Goal: Task Accomplishment & Management: Complete application form

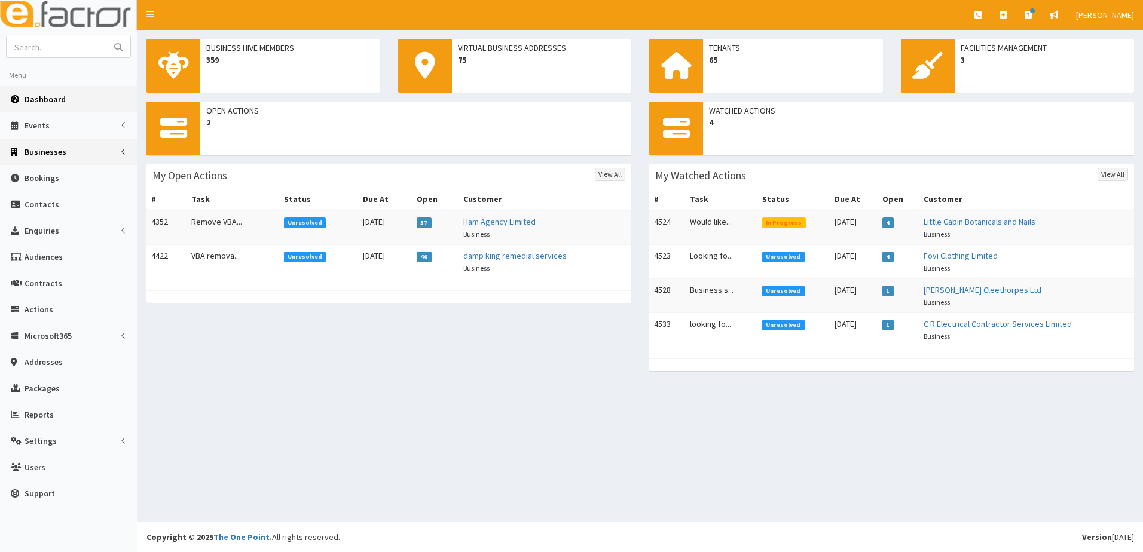
click at [40, 155] on span "Businesses" at bounding box center [46, 151] width 42 height 11
click at [38, 172] on span "Businesses" at bounding box center [46, 174] width 41 height 11
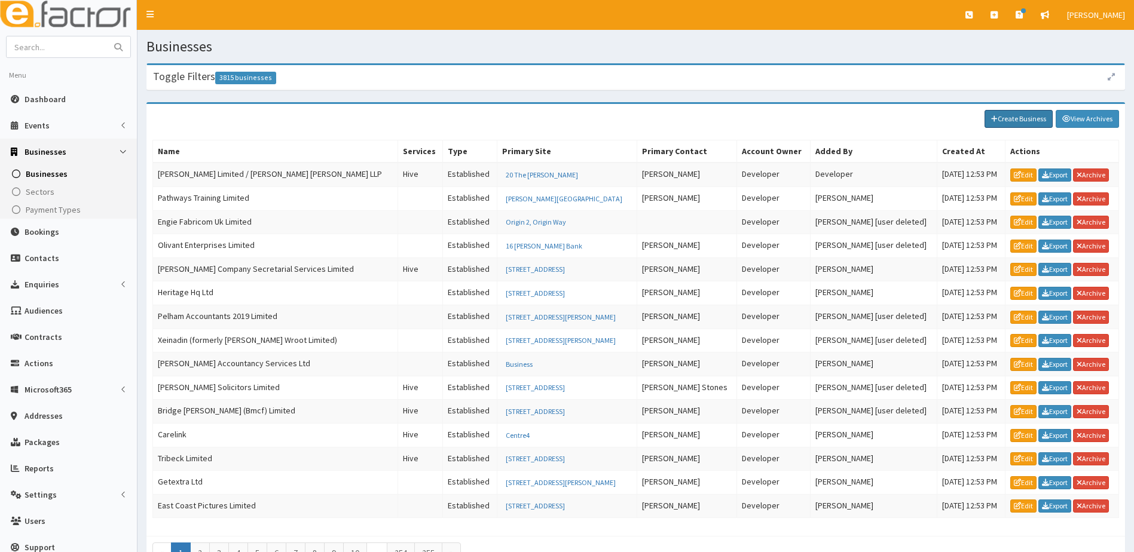
click at [1010, 120] on link "Create Business" at bounding box center [1018, 119] width 68 height 18
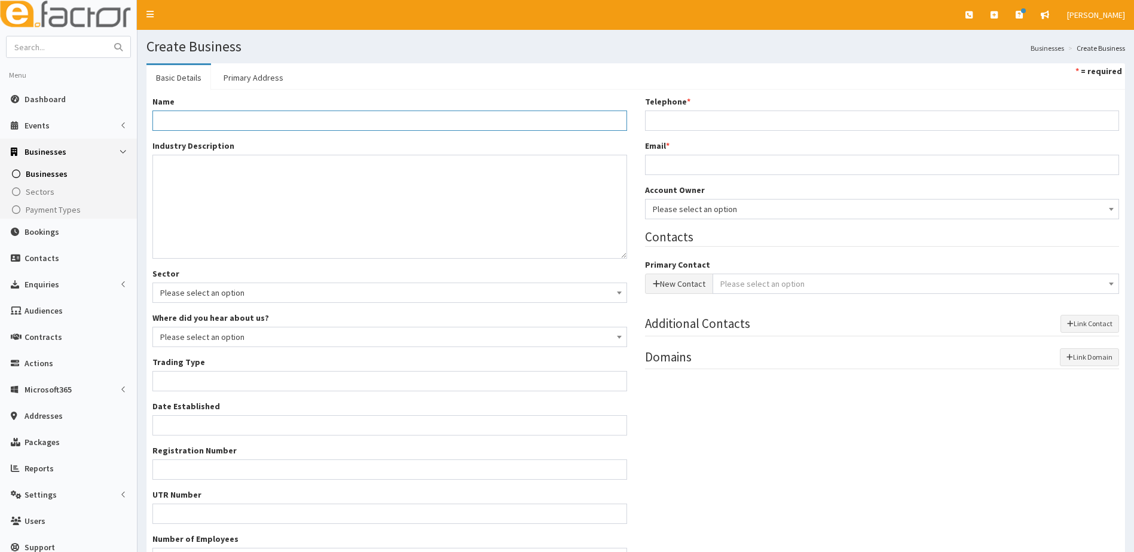
click at [215, 129] on input "Name *" at bounding box center [389, 121] width 474 height 20
drag, startPoint x: 177, startPoint y: 124, endPoint x: 175, endPoint y: 114, distance: 9.9
click at [175, 115] on input "Name *" at bounding box center [389, 121] width 474 height 20
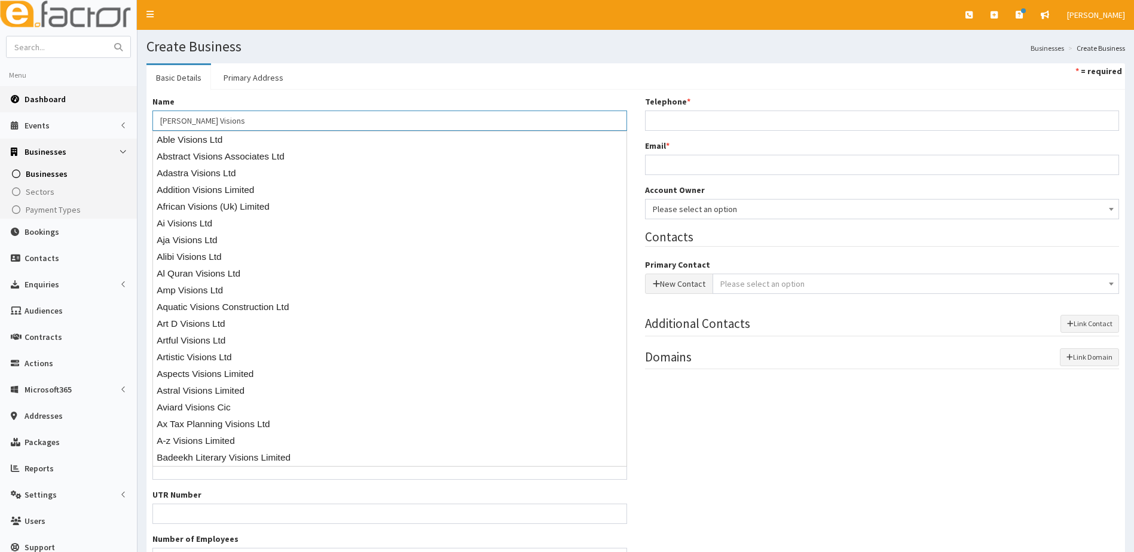
type input "Norma Visions"
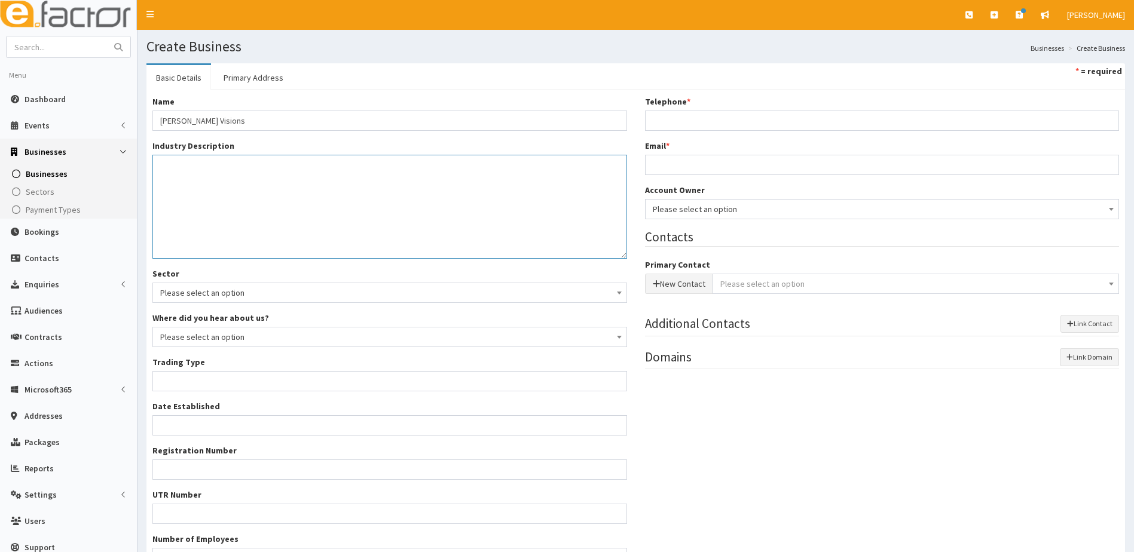
click at [194, 185] on textarea "Industry Description *" at bounding box center [389, 207] width 474 height 104
click at [173, 169] on textarea "Nataural Fragrance BRand" at bounding box center [389, 207] width 474 height 104
click at [234, 165] on textarea "Natural Fragrance BRand" at bounding box center [389, 207] width 474 height 104
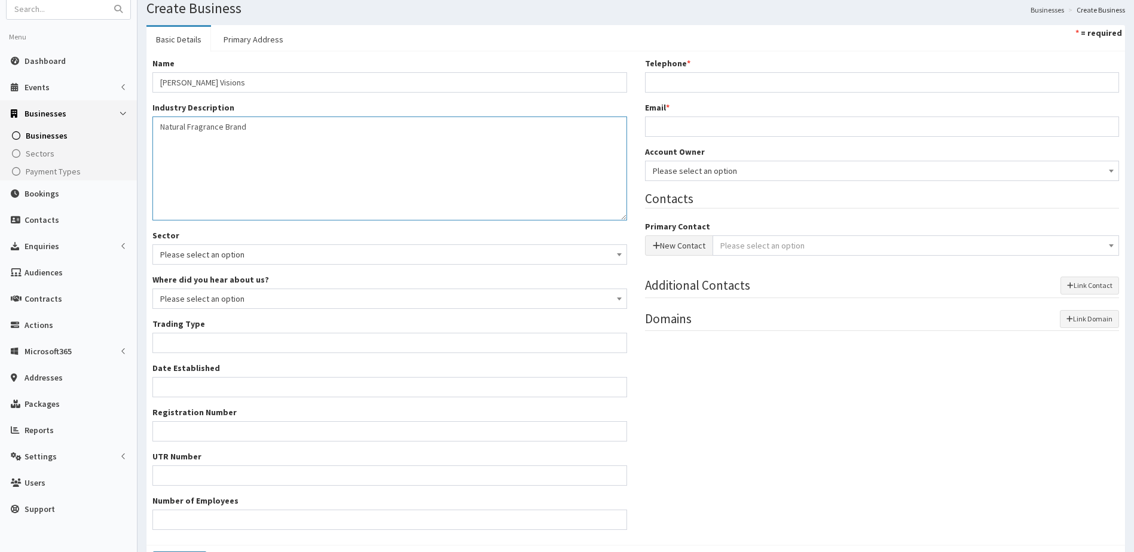
scroll to position [116, 0]
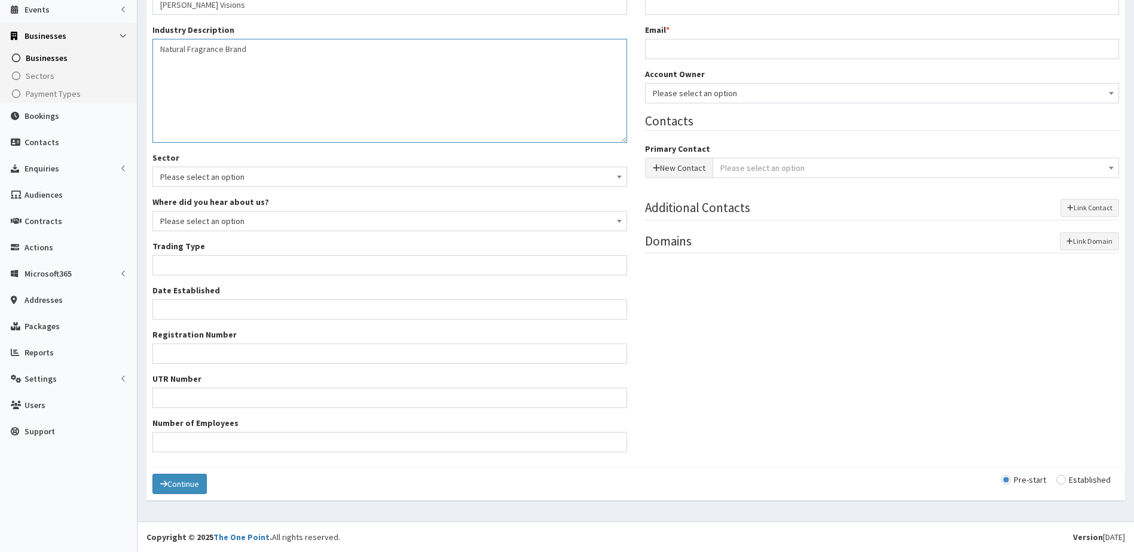
type textarea "Natural Fragrance Brand"
click at [193, 270] on input "Trading Type *" at bounding box center [389, 265] width 474 height 20
type input "self employed"
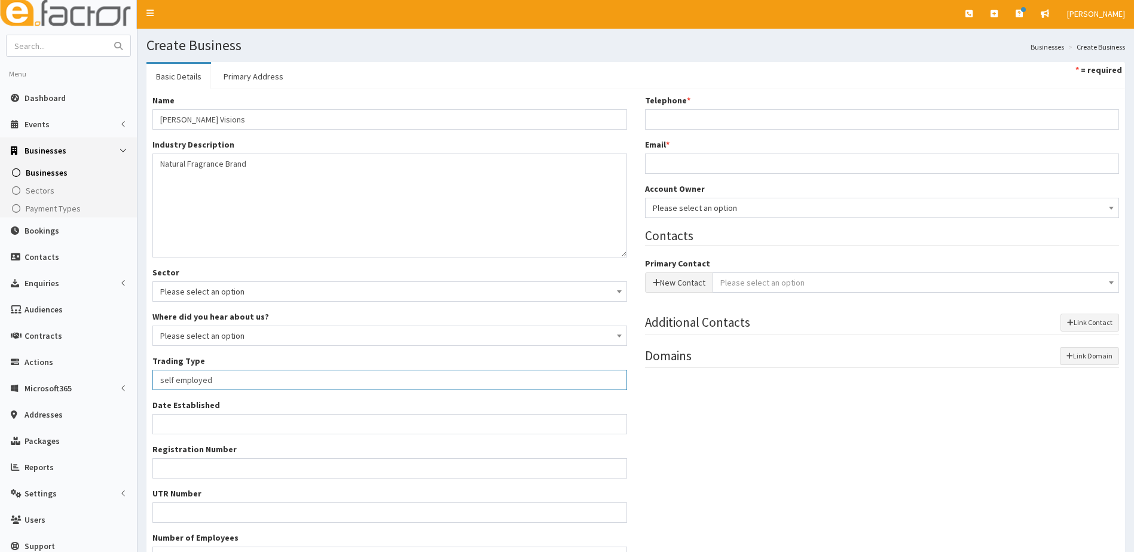
scroll to position [0, 0]
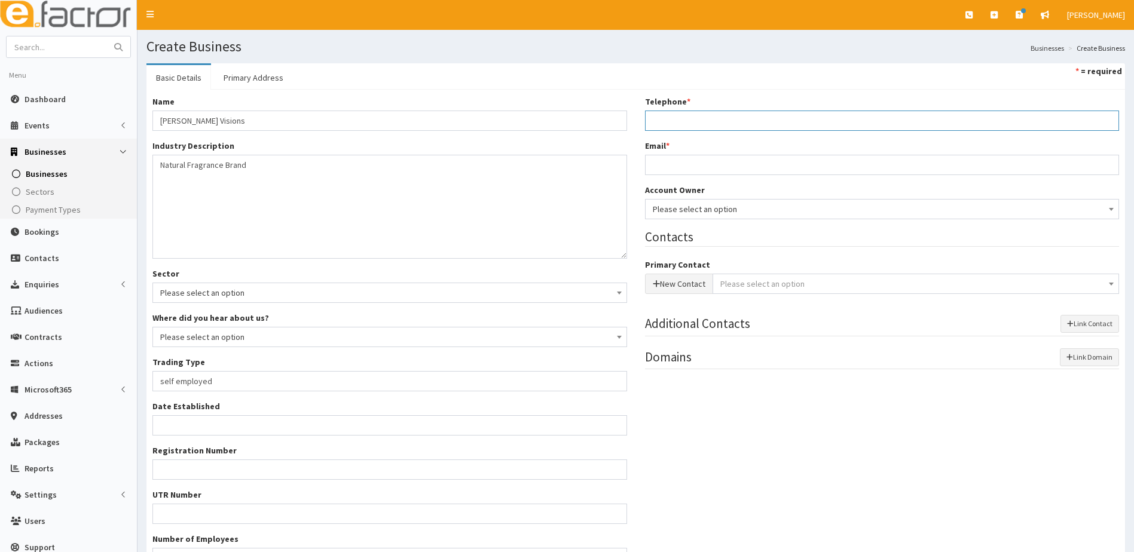
click at [664, 120] on input "Telephone *" at bounding box center [882, 121] width 474 height 20
paste input "7305 894854"
type input "07305 894854"
click at [668, 167] on input "Email *" at bounding box center [882, 165] width 474 height 20
type input "jackroyston1111@gmail.com"
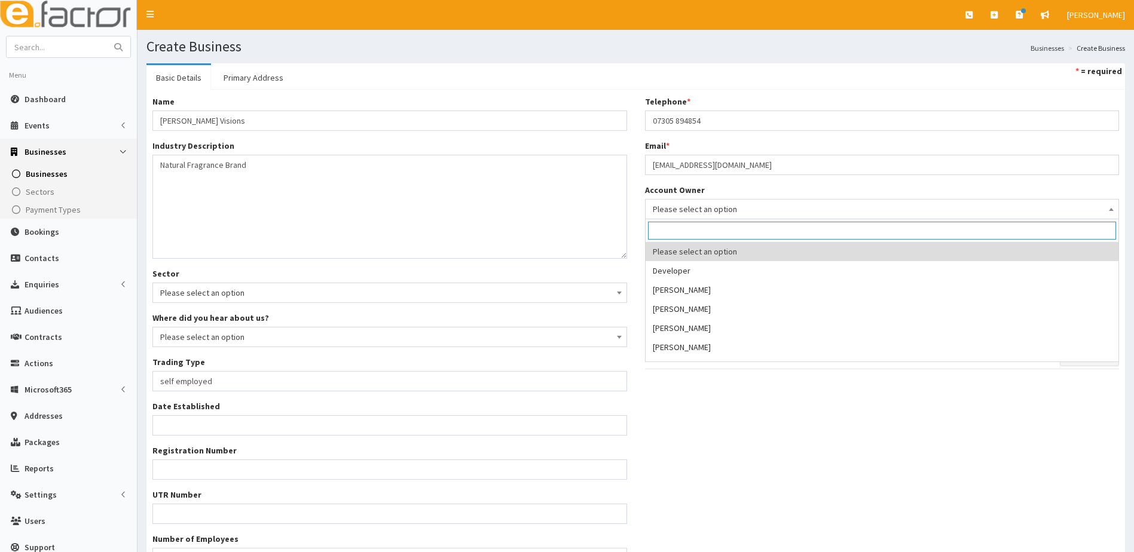
click at [671, 209] on span "Please select an option" at bounding box center [882, 209] width 459 height 17
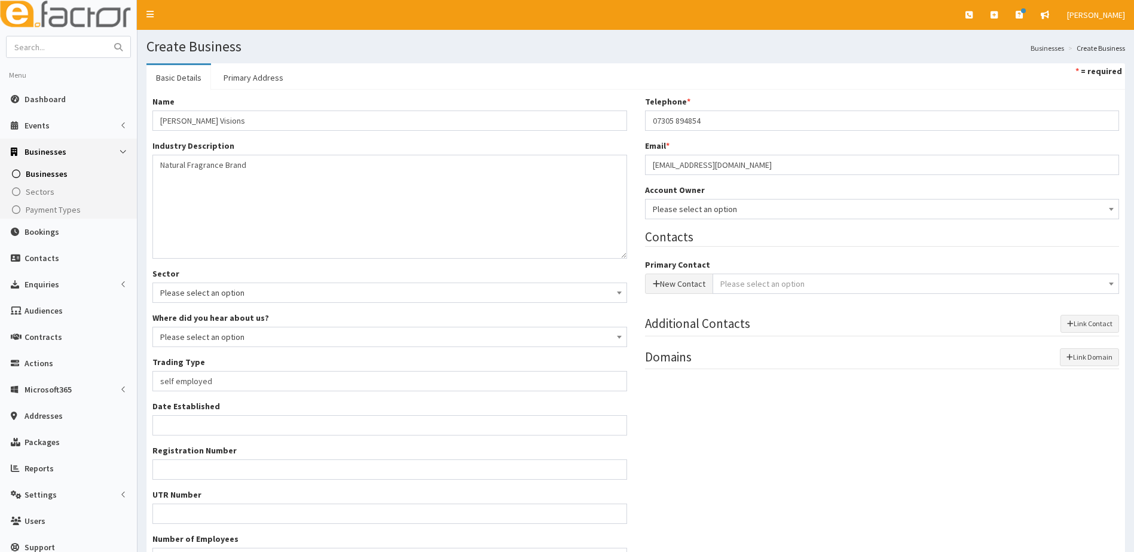
click at [743, 397] on div "Name * Norma Visions Industry Description * Natural Fragrance Brand Sector Plea…" at bounding box center [635, 337] width 984 height 482
click at [664, 286] on button "New Contact" at bounding box center [679, 284] width 68 height 20
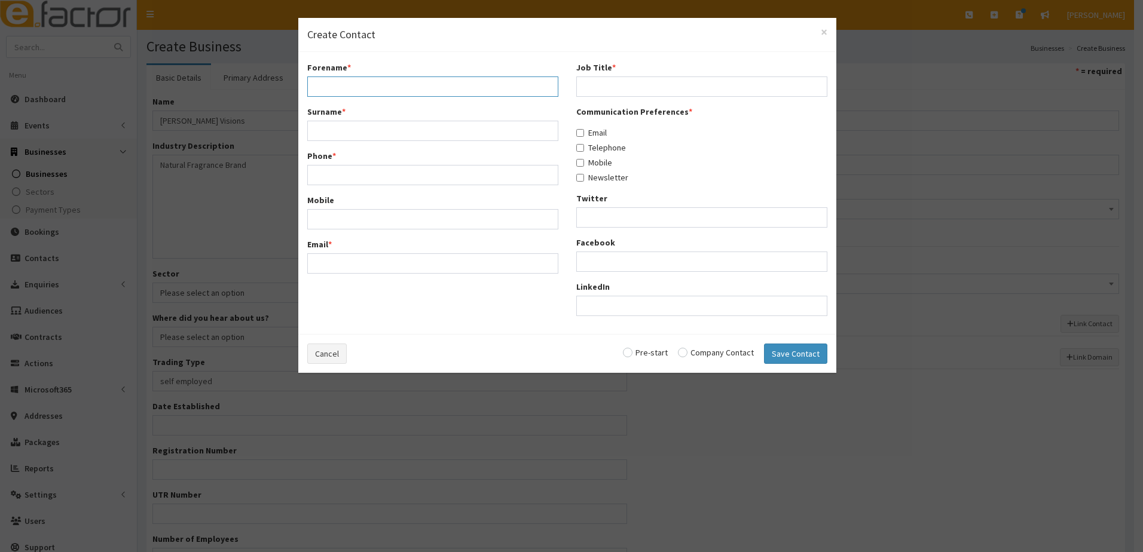
click at [344, 81] on input "Forename *" at bounding box center [432, 86] width 251 height 20
type input "Jack"
type input "Royston"
click at [332, 176] on input "Phone *" at bounding box center [432, 175] width 251 height 20
type input "07305894854"
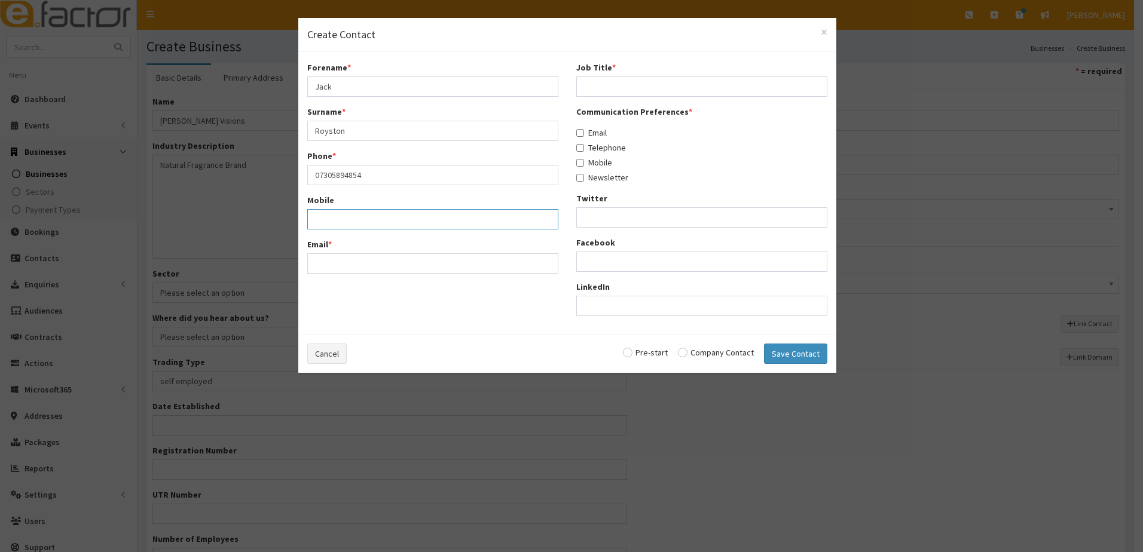
click at [347, 221] on input "Mobile" at bounding box center [432, 219] width 251 height 20
type input "07305894854"
type input "[EMAIL_ADDRESS][DOMAIN_NAME]"
click at [622, 81] on input "Job Title *" at bounding box center [701, 86] width 251 height 20
type input "perspective owner"
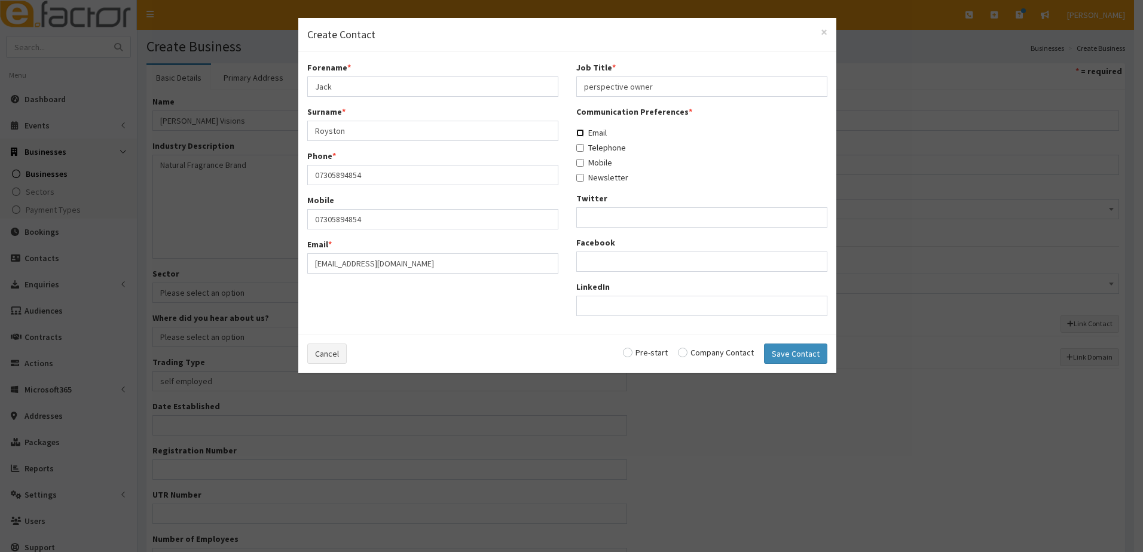
drag, startPoint x: 583, startPoint y: 133, endPoint x: 578, endPoint y: 146, distance: 14.0
click at [582, 133] on input "Email" at bounding box center [580, 133] width 8 height 8
checkbox input "true"
drag, startPoint x: 578, startPoint y: 148, endPoint x: 585, endPoint y: 160, distance: 13.4
click at [579, 151] on input "Telephone" at bounding box center [580, 148] width 8 height 8
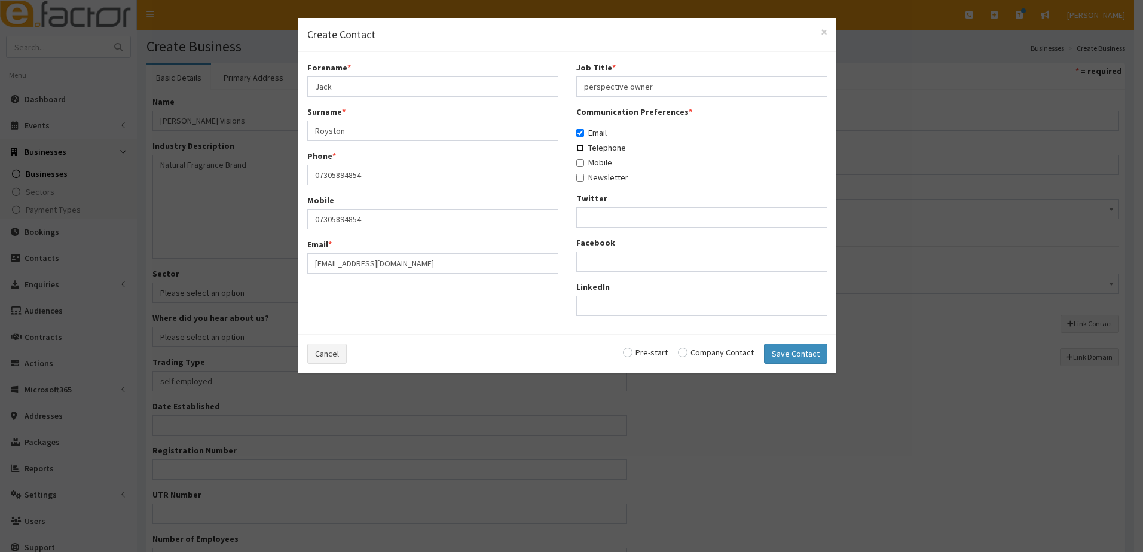
checkbox input "true"
drag, startPoint x: 582, startPoint y: 161, endPoint x: 578, endPoint y: 176, distance: 15.4
click at [580, 161] on input "Mobile" at bounding box center [580, 163] width 8 height 8
checkbox input "true"
click at [578, 183] on label "Newsletter" at bounding box center [602, 178] width 52 height 12
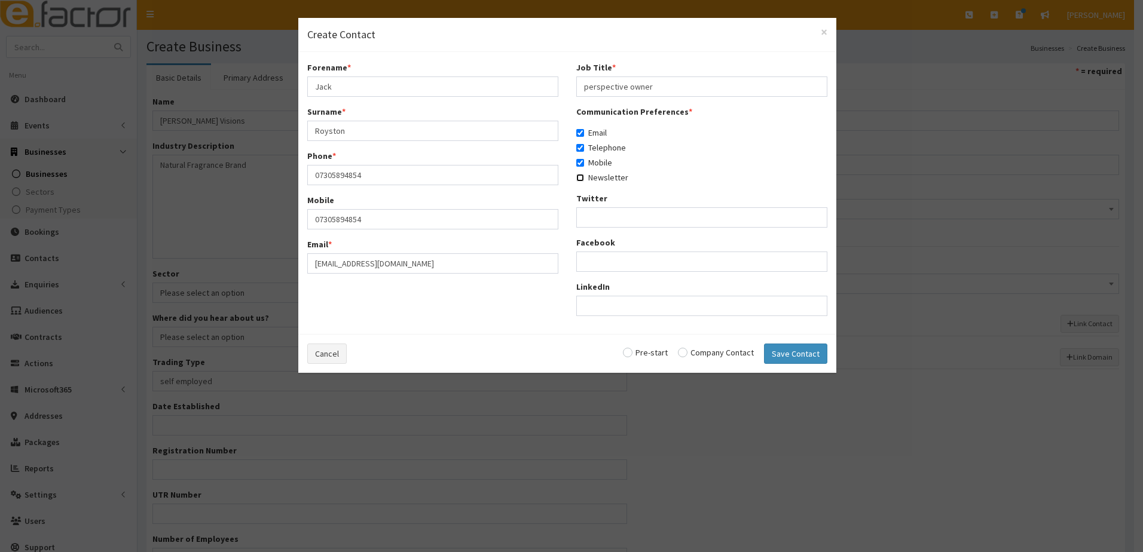
click at [578, 182] on input "Newsletter" at bounding box center [580, 178] width 8 height 8
checkbox input "true"
click at [633, 355] on input "radio" at bounding box center [645, 352] width 45 height 8
radio input "true"
click at [816, 353] on button "Save Contact" at bounding box center [795, 354] width 63 height 20
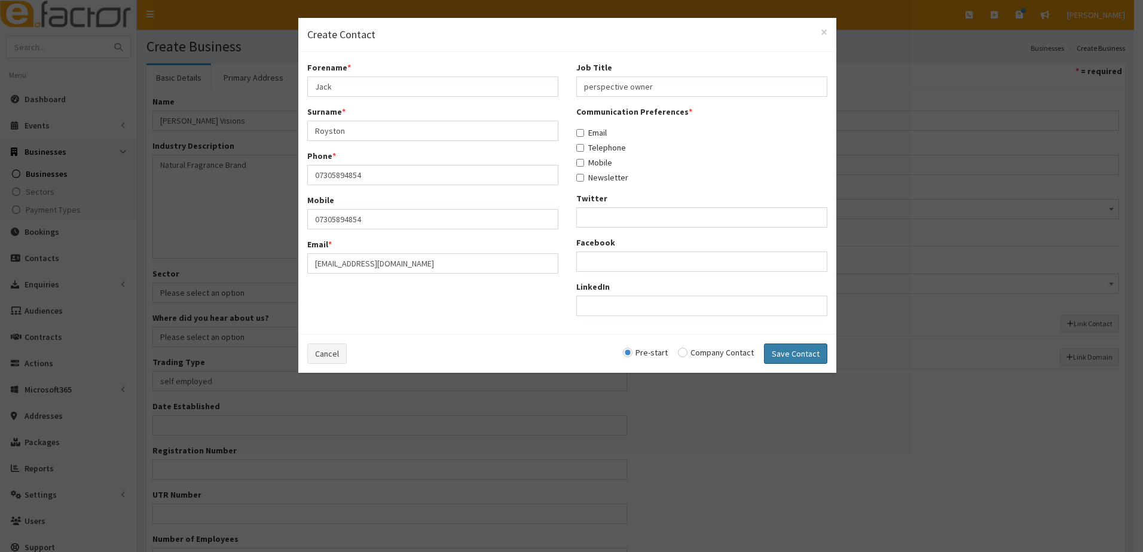
checkbox input "false"
radio input "false"
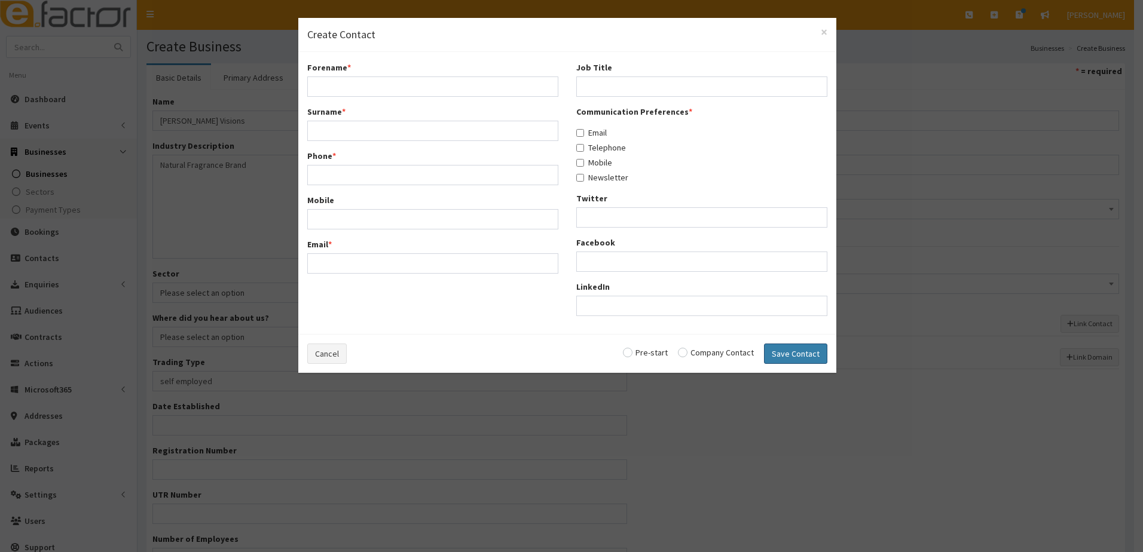
select select "5262"
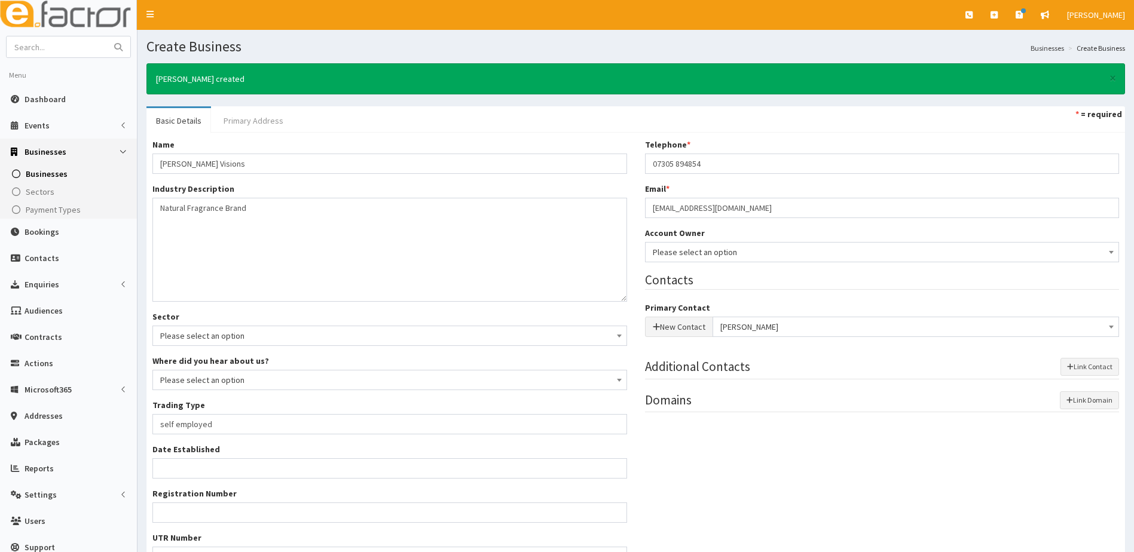
click at [244, 118] on link "Primary Address" at bounding box center [253, 120] width 79 height 25
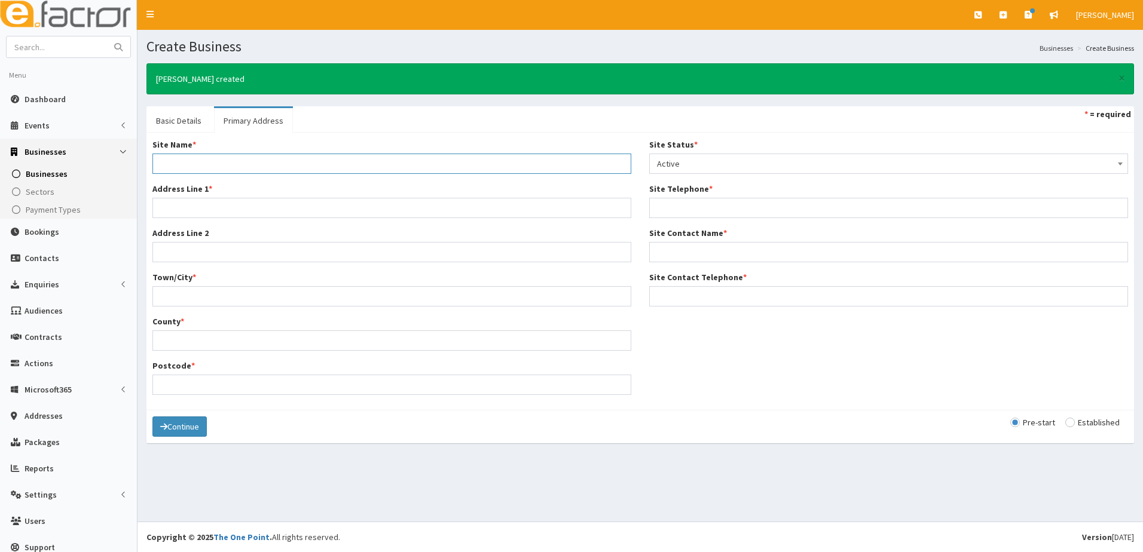
click at [169, 161] on input "Site Name *" at bounding box center [391, 164] width 479 height 20
type input "Home"
type input "2 Robin Walk"
type input "Great Coates"
click at [212, 338] on input "Grimsby" at bounding box center [391, 340] width 479 height 20
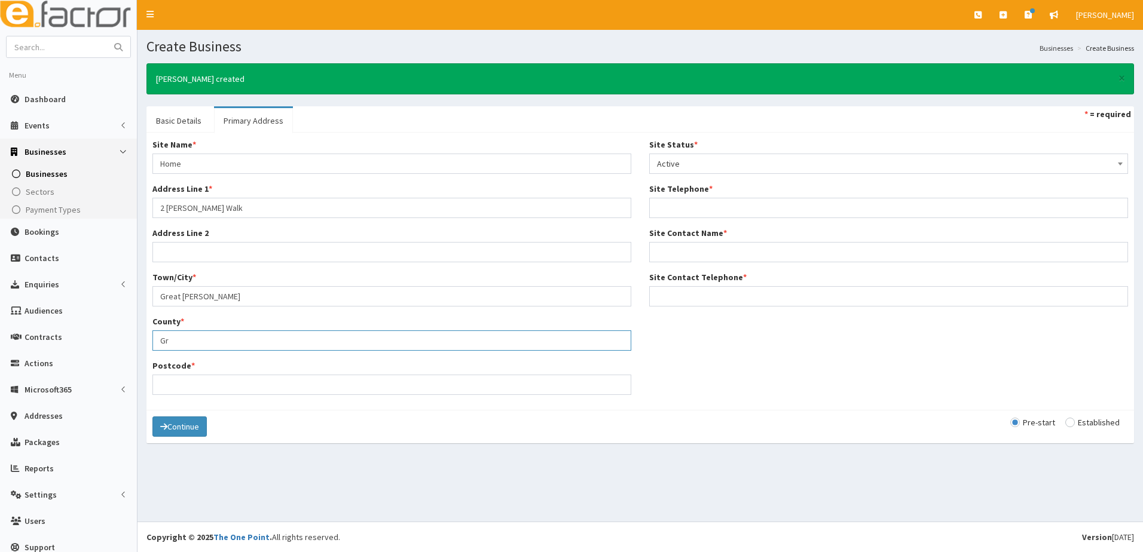
type input "G"
type input "North East Lincolnshire"
type input "DN37 9HP"
click at [663, 216] on input "Site Telephone *" at bounding box center [888, 208] width 479 height 20
type input "07305894854"
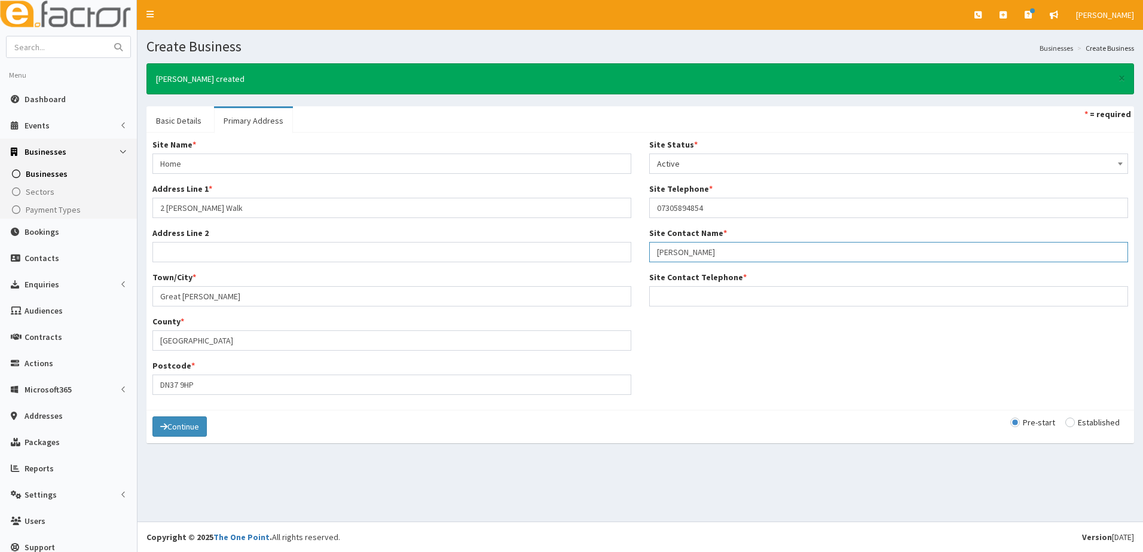
type input "jACK rOYSTON"
drag, startPoint x: 730, startPoint y: 254, endPoint x: 629, endPoint y: 255, distance: 101.6
click at [629, 255] on div "Site Name * Home Address Line 1 * 2 Robin Walk Address Line 2 Town/City * Great…" at bounding box center [639, 271] width 993 height 265
type input "[PERSON_NAME]"
type input "07305894854"
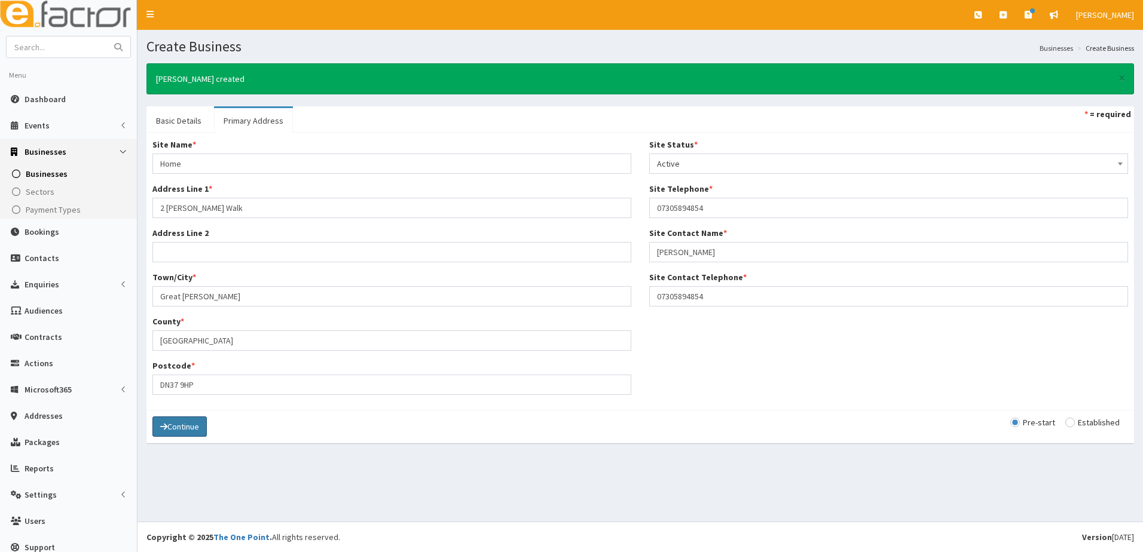
click at [179, 427] on button "Continue" at bounding box center [179, 427] width 54 height 20
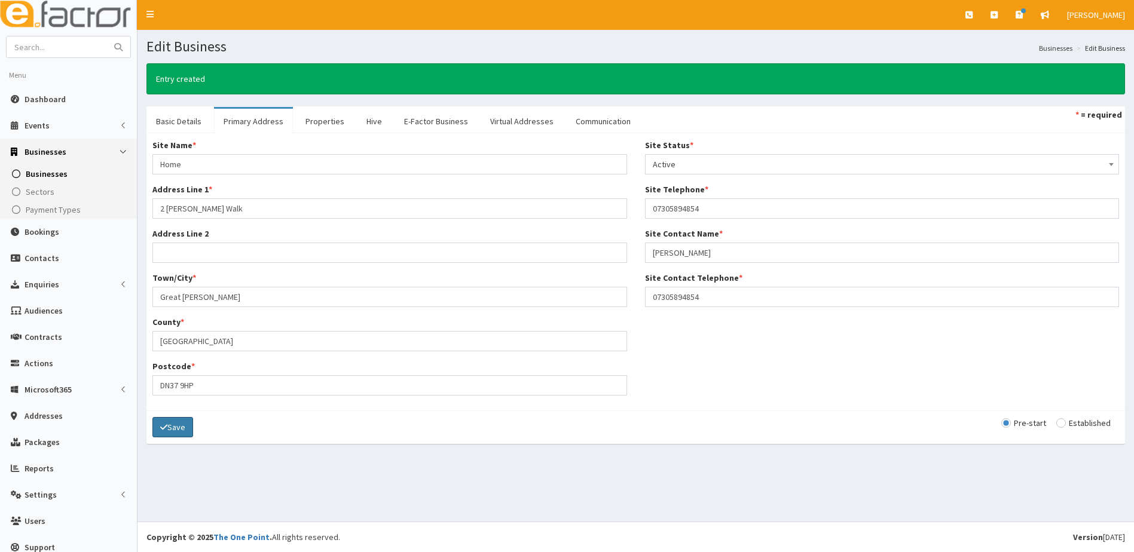
drag, startPoint x: 0, startPoint y: 0, endPoint x: 179, endPoint y: 427, distance: 462.6
click at [179, 427] on button "Save" at bounding box center [172, 427] width 41 height 20
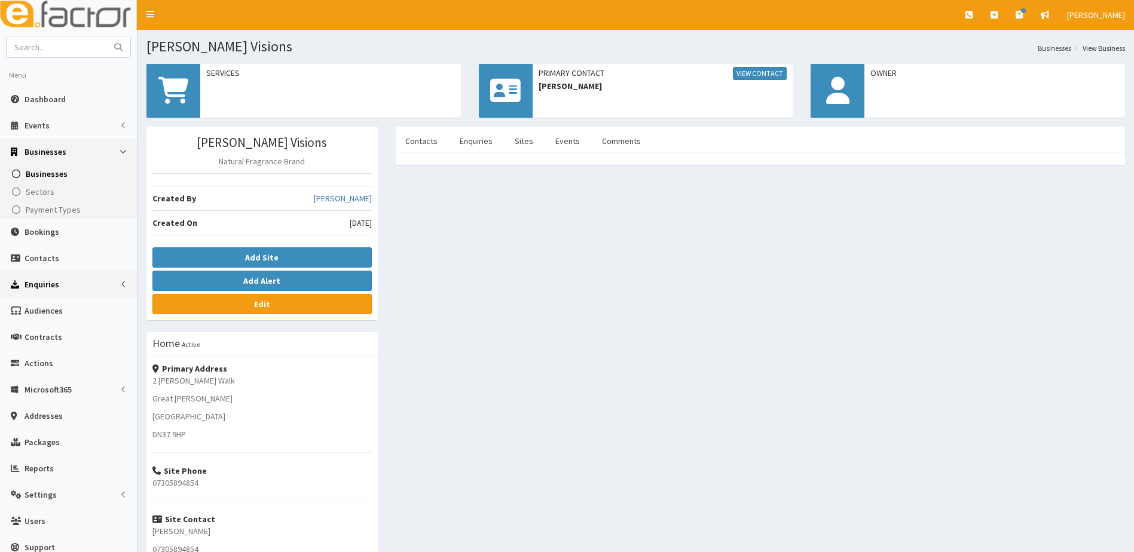
click at [35, 284] on span "Enquiries" at bounding box center [42, 284] width 35 height 11
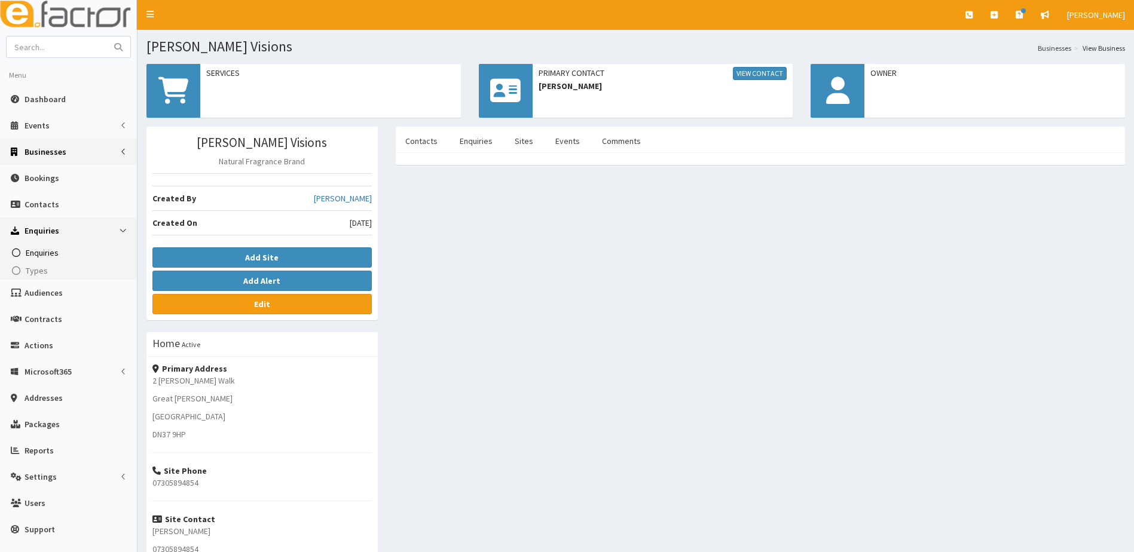
click at [42, 253] on span "Enquiries" at bounding box center [42, 252] width 33 height 11
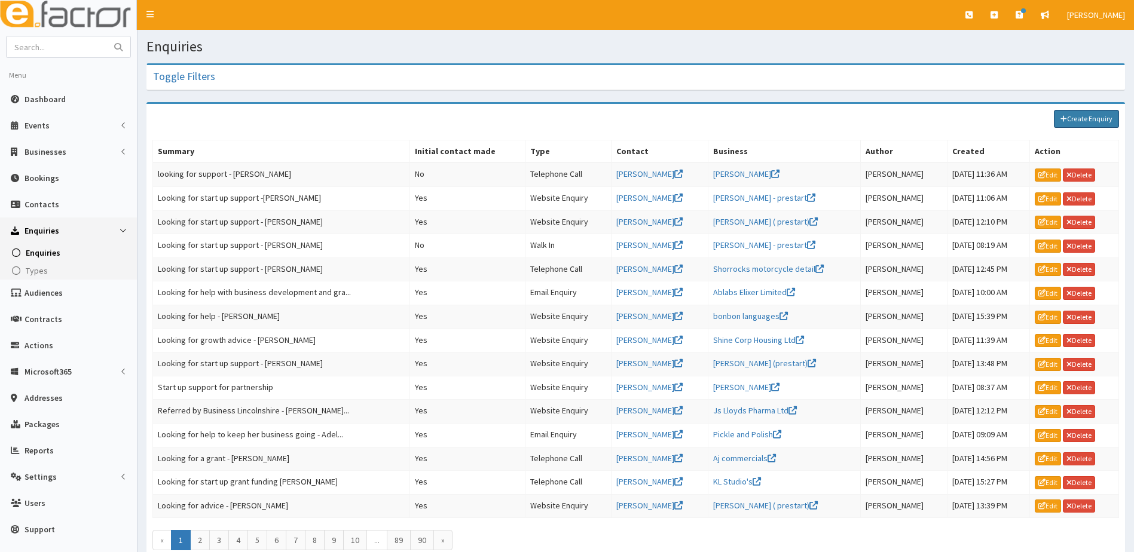
click at [1057, 120] on link "Create Enquiry" at bounding box center [1086, 119] width 65 height 18
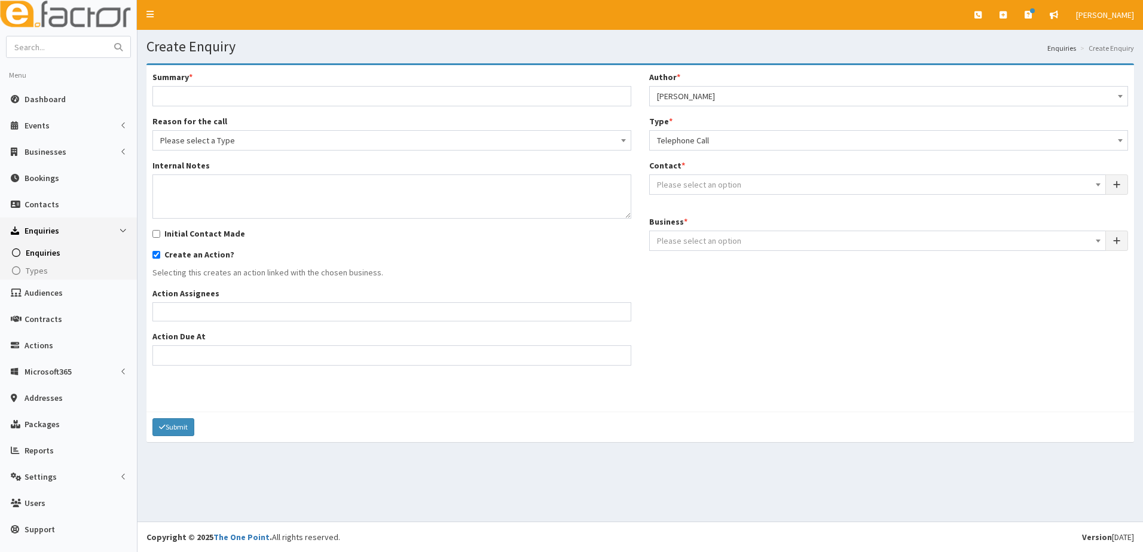
select select
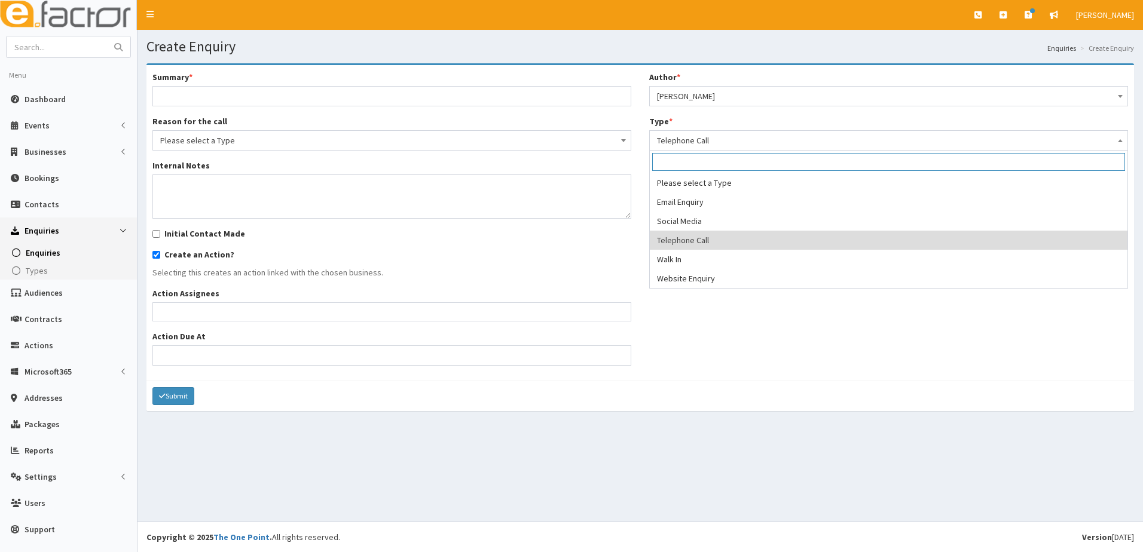
click at [680, 139] on span "Telephone Call" at bounding box center [888, 140] width 463 height 17
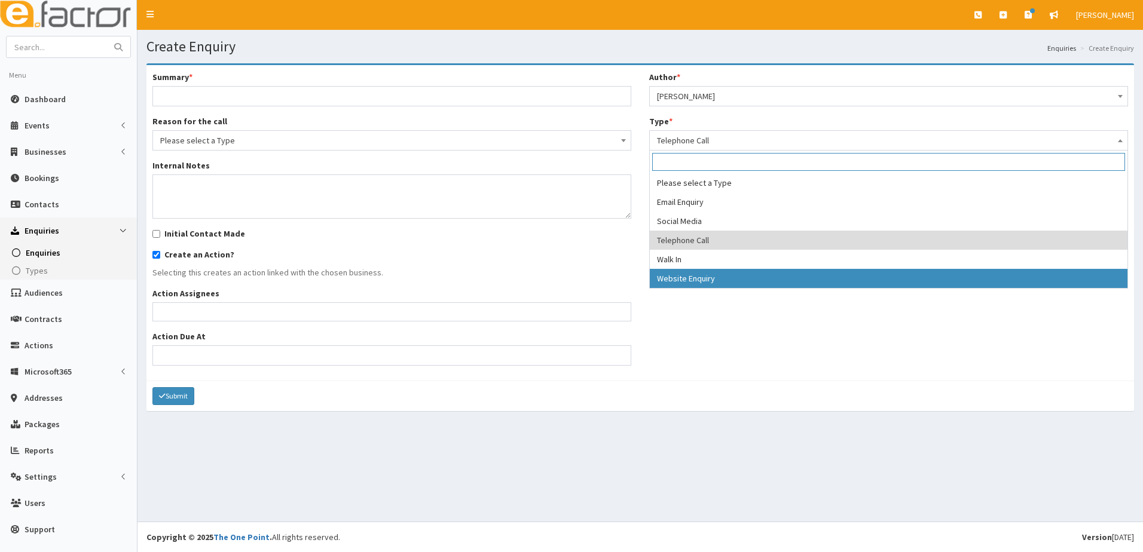
select select "3"
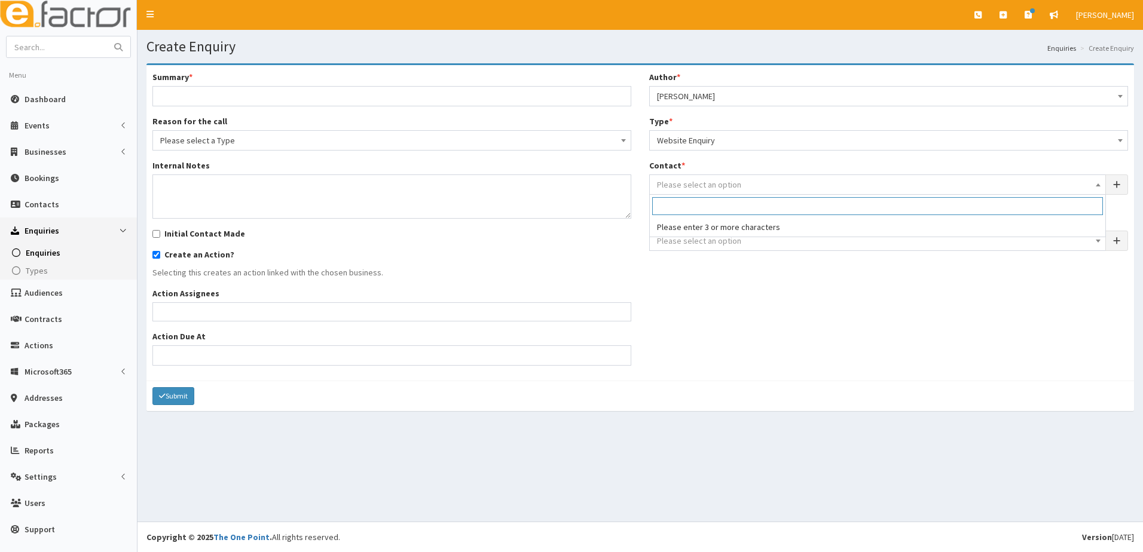
click at [679, 178] on span "Please select an option" at bounding box center [877, 184] width 441 height 17
type input "j"
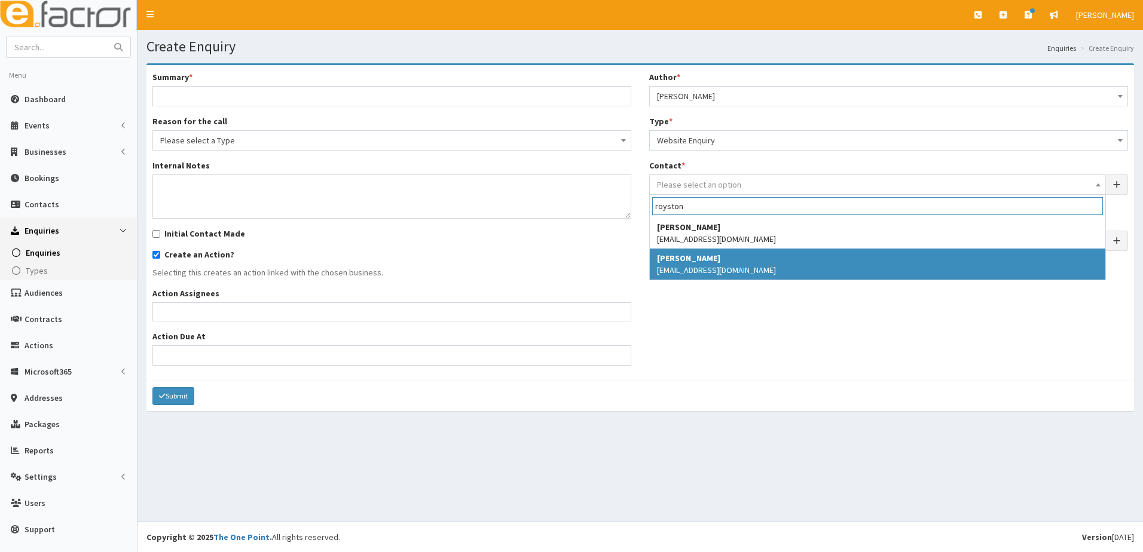
type input "royston"
select select "5262"
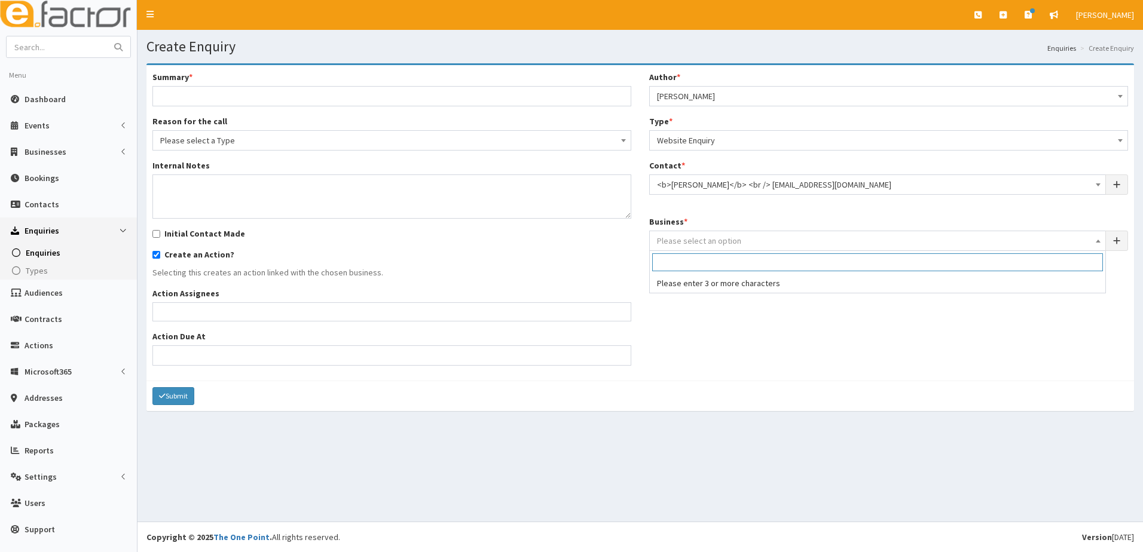
click at [672, 239] on span "Please select an option" at bounding box center [699, 240] width 84 height 11
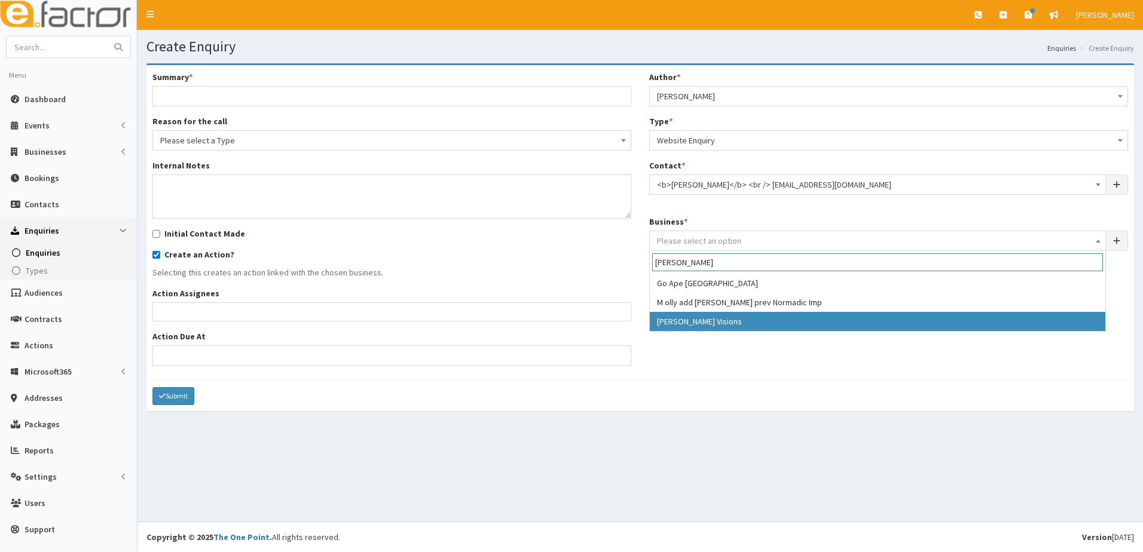
type input "norma"
select select "4198"
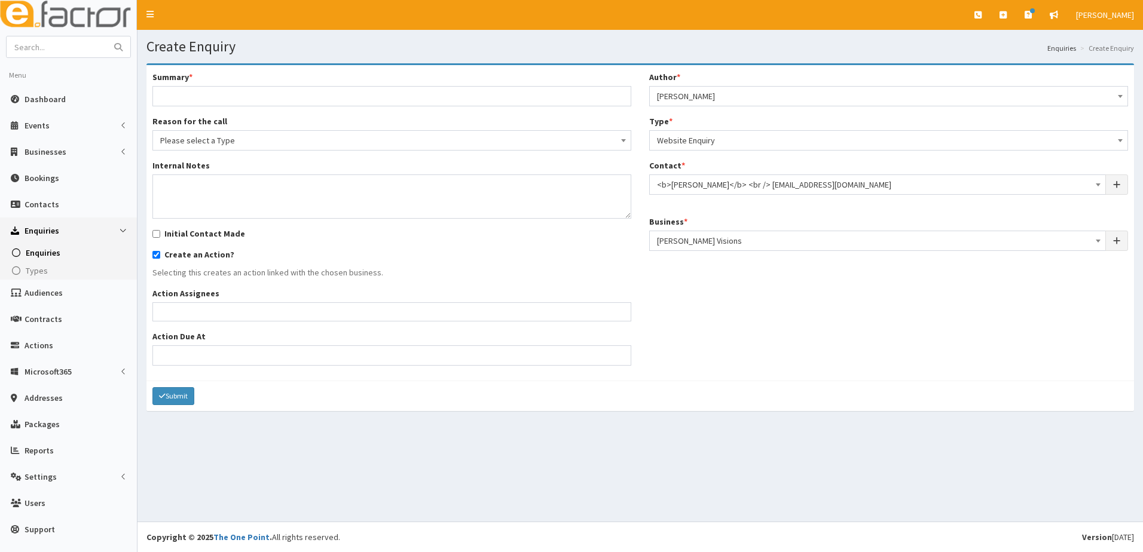
click at [725, 248] on span "Norma Visions" at bounding box center [877, 240] width 441 height 17
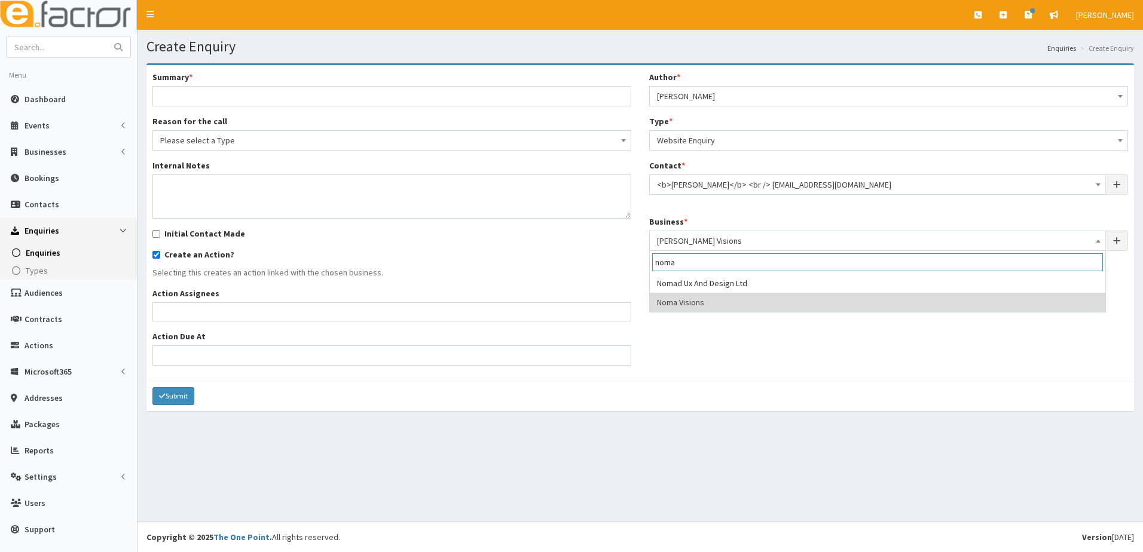
type input "noma"
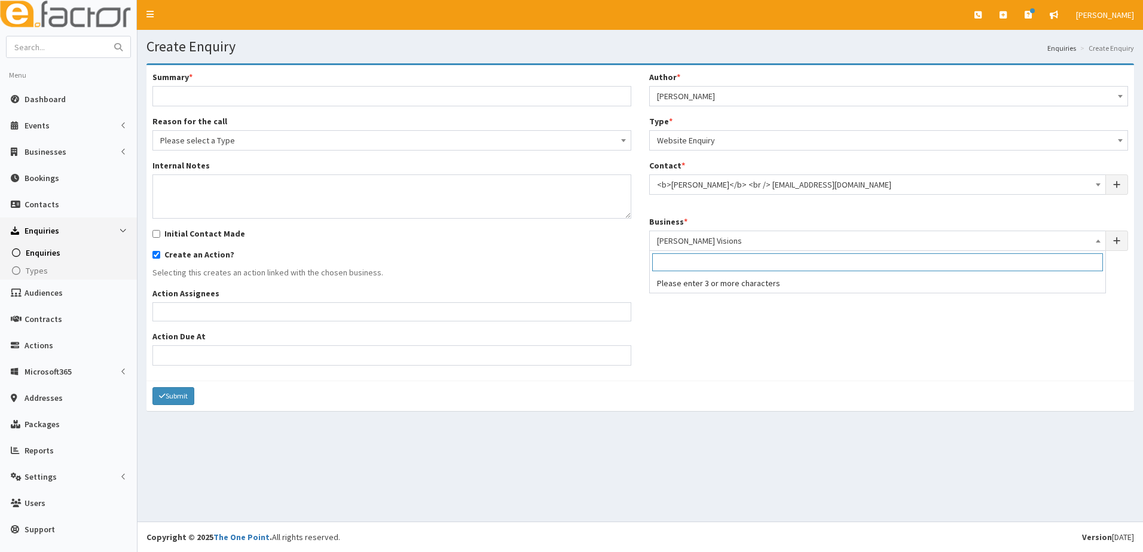
click at [724, 237] on span "Norma Visions" at bounding box center [877, 240] width 441 height 17
click at [660, 262] on input "search" at bounding box center [877, 262] width 451 height 18
type input "g"
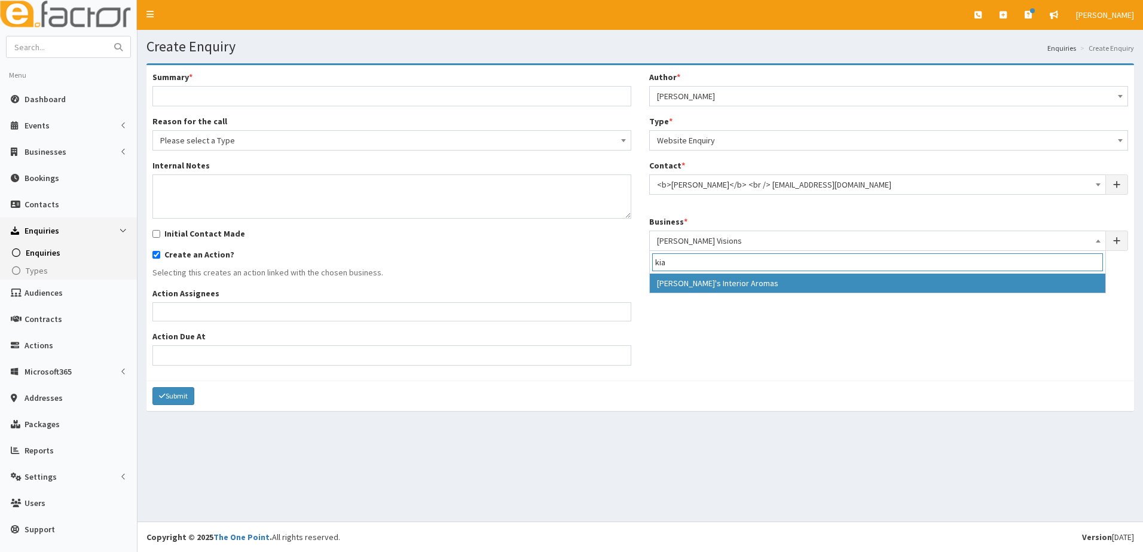
type input "kia"
select select "2843"
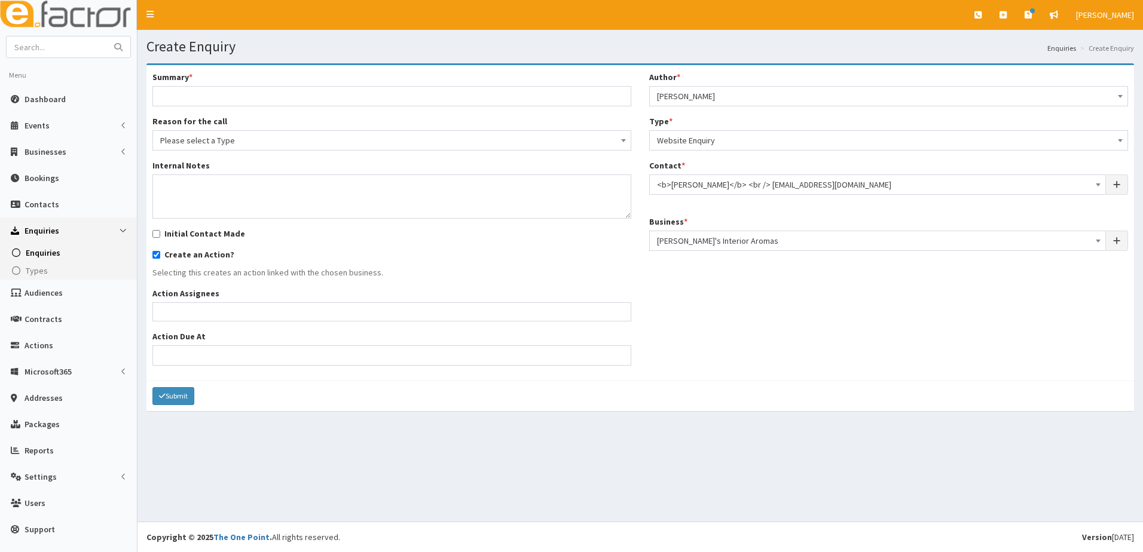
click at [748, 236] on span "Kia's Interior Aromas" at bounding box center [877, 240] width 441 height 17
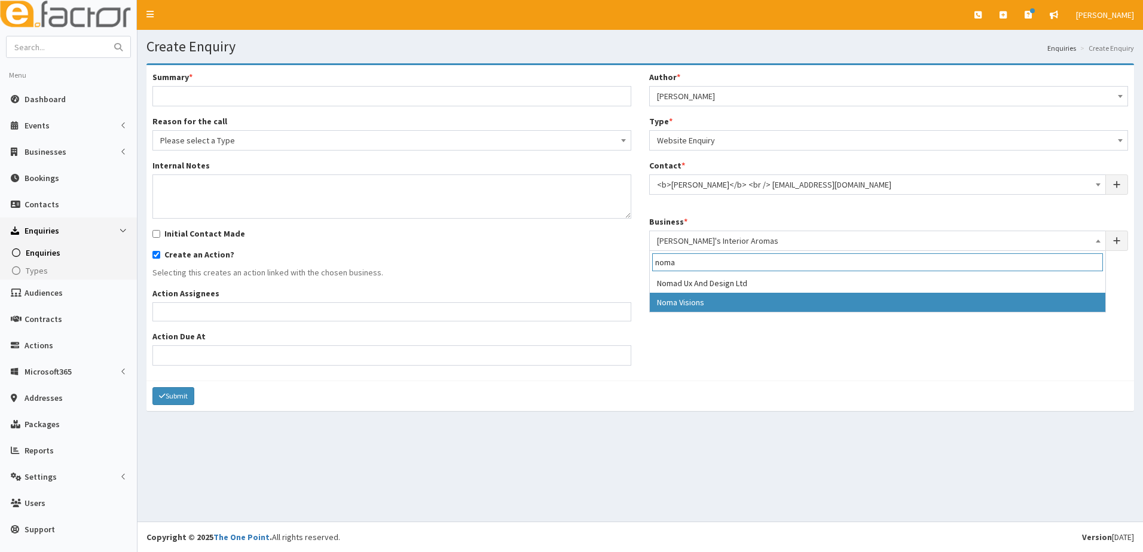
type input "noma"
select select "4198"
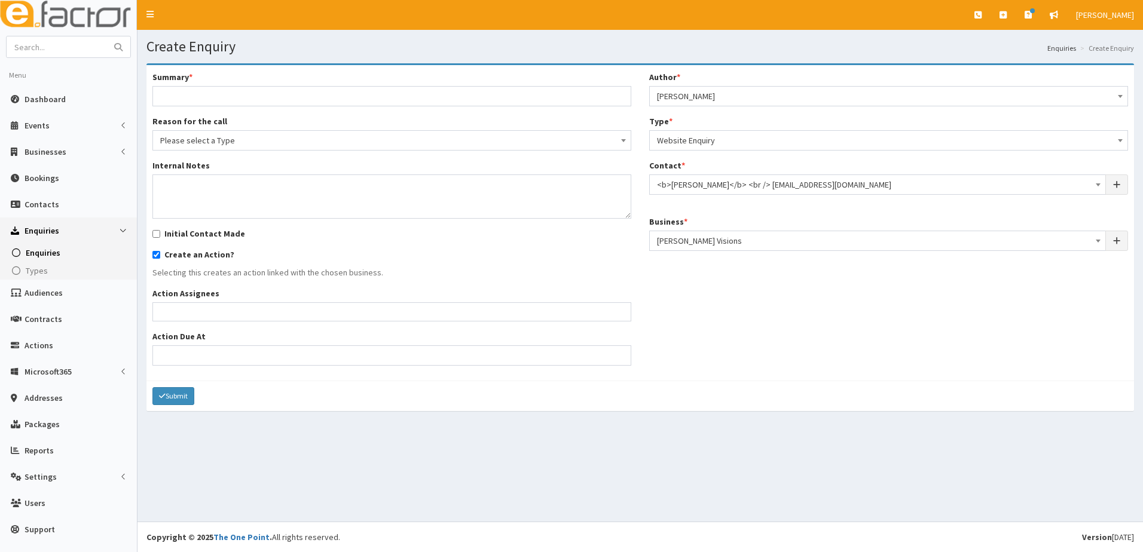
click at [684, 307] on div "Summary * Reason for the call Please select a Type Business Hive Membership Bus…" at bounding box center [639, 223] width 993 height 304
click at [194, 183] on textarea "Internal Notes" at bounding box center [391, 196] width 479 height 44
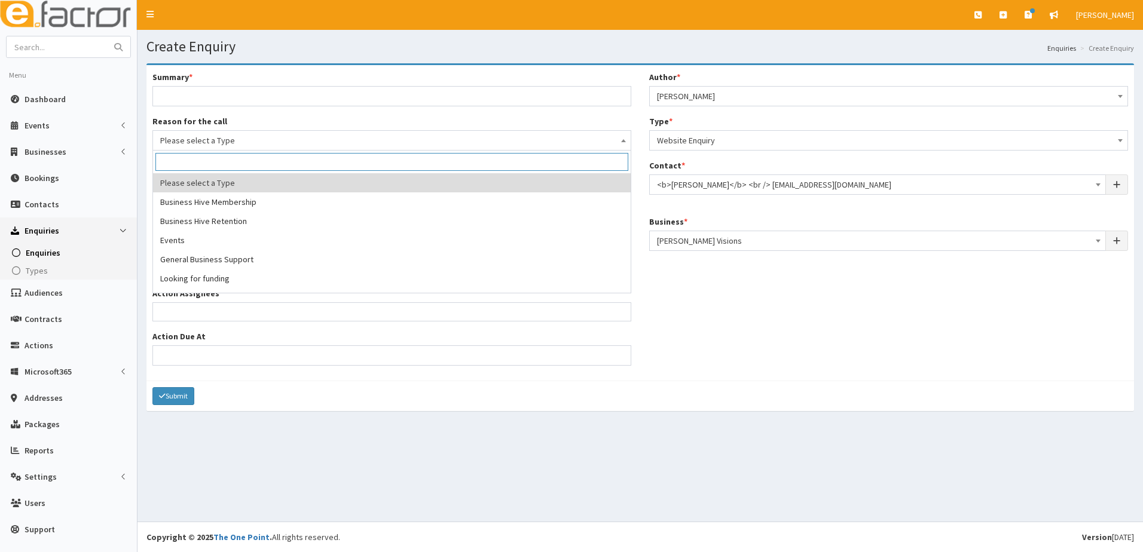
click at [202, 141] on span "Please select a Type" at bounding box center [391, 140] width 463 height 17
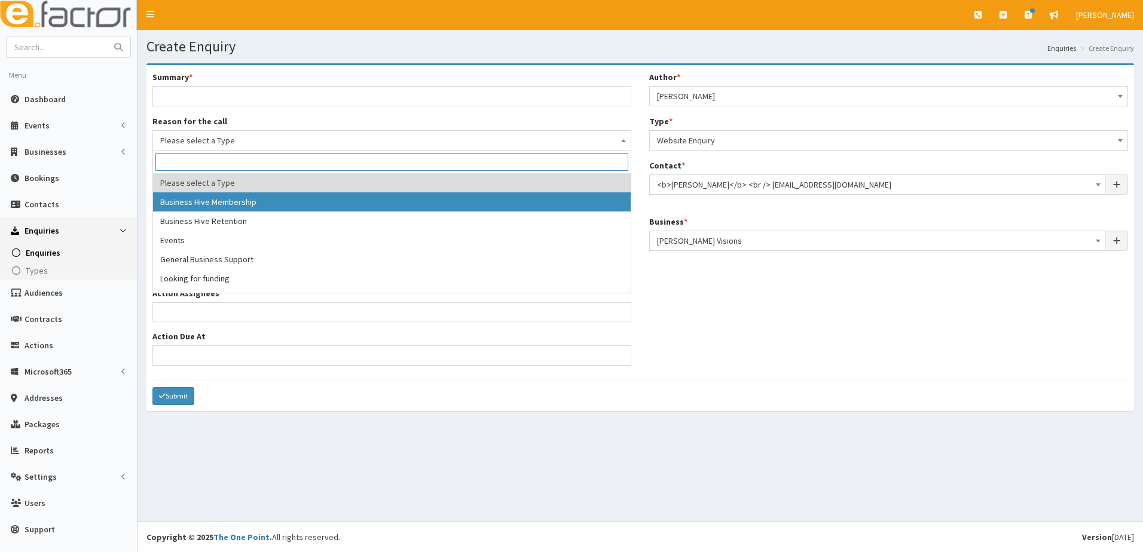
scroll to position [60, 0]
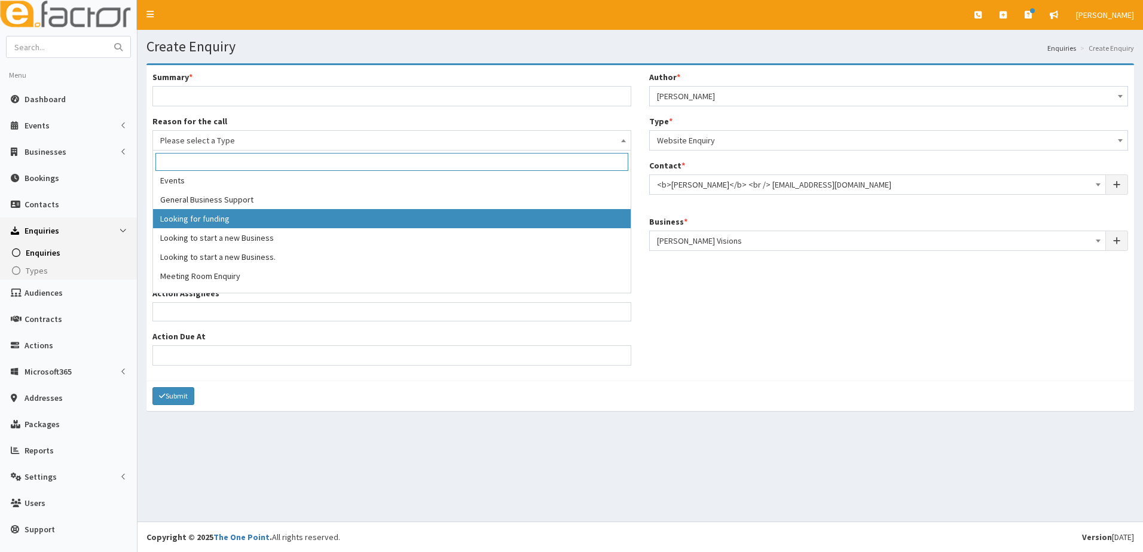
select select "4"
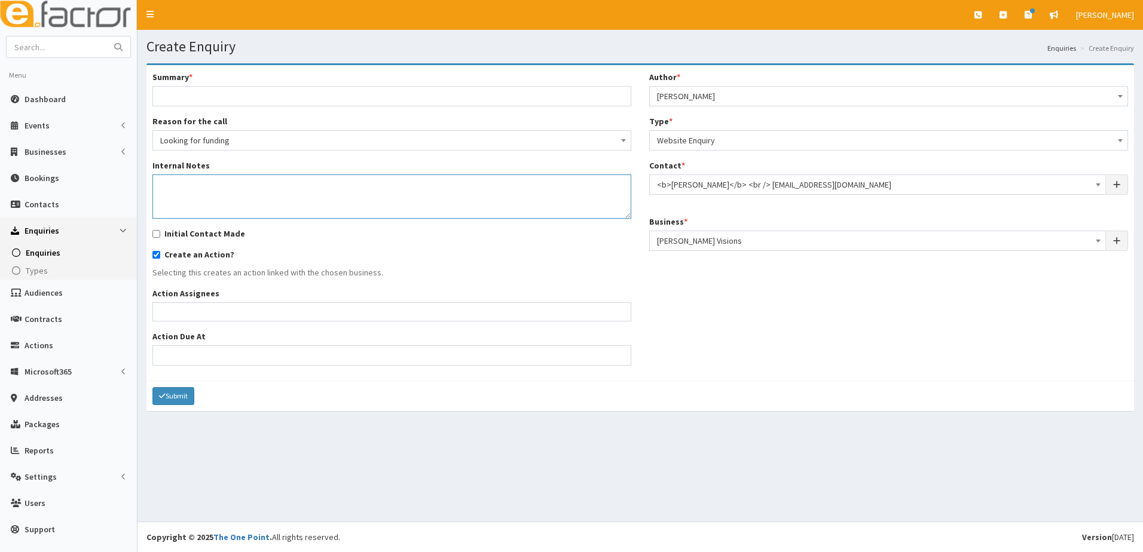
click at [174, 189] on textarea "Internal Notes" at bounding box center [391, 196] width 479 height 44
paste textarea "I’m in the process of launching a natural fragrance brand that focuses on susta…"
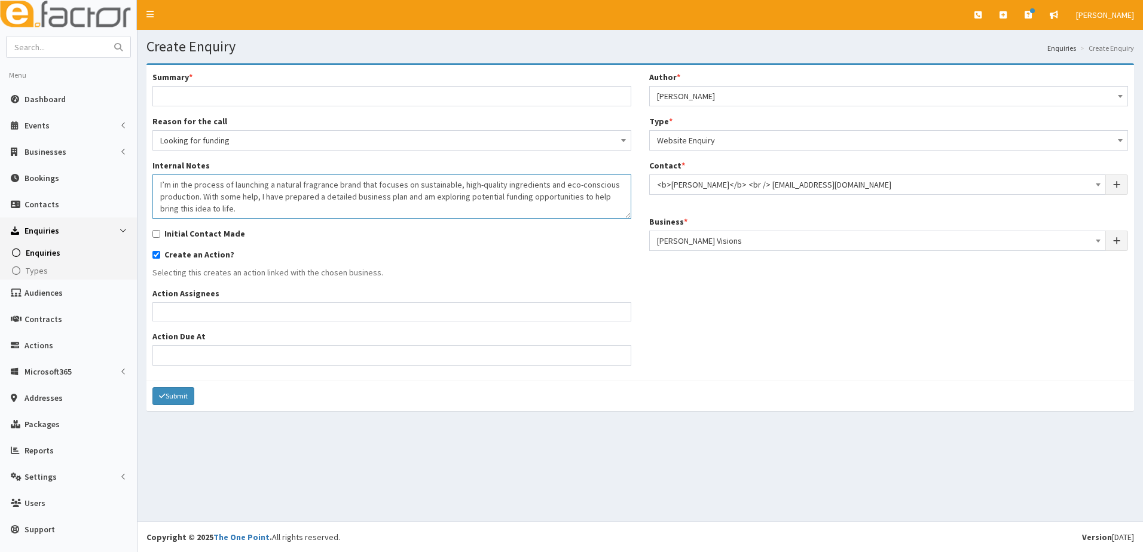
scroll to position [44, 0]
click at [323, 214] on textarea "I’m in the process of launching a natural fragrance brand that focuses on susta…" at bounding box center [391, 196] width 479 height 44
type textarea "I’m in the process of launching a natural fragrance brand that focuses on susta…"
click at [159, 234] on input "Initial Contact Made" at bounding box center [156, 234] width 8 height 8
checkbox input "true"
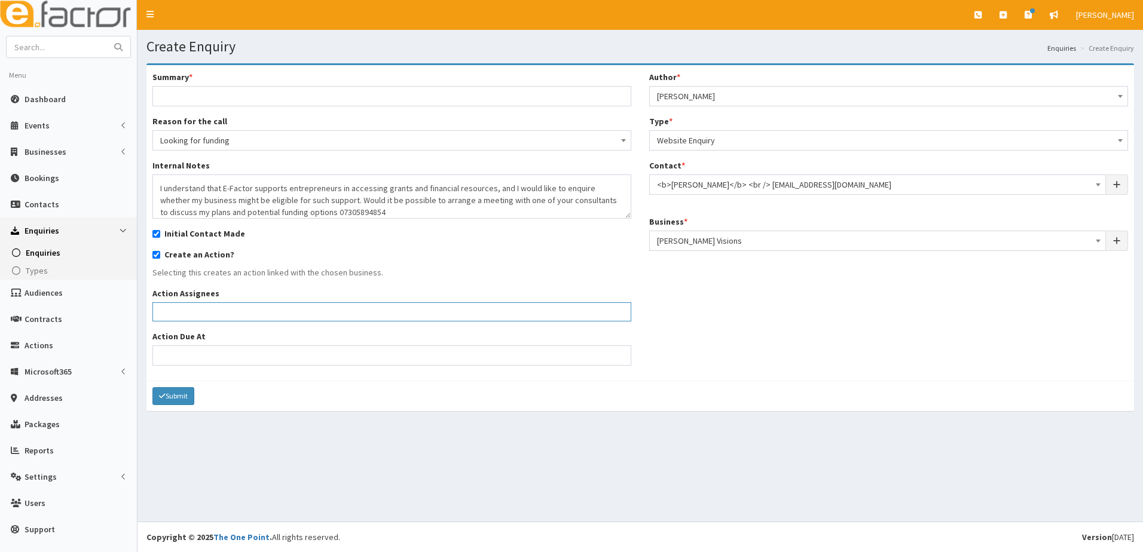
click at [184, 319] on span at bounding box center [391, 311] width 479 height 19
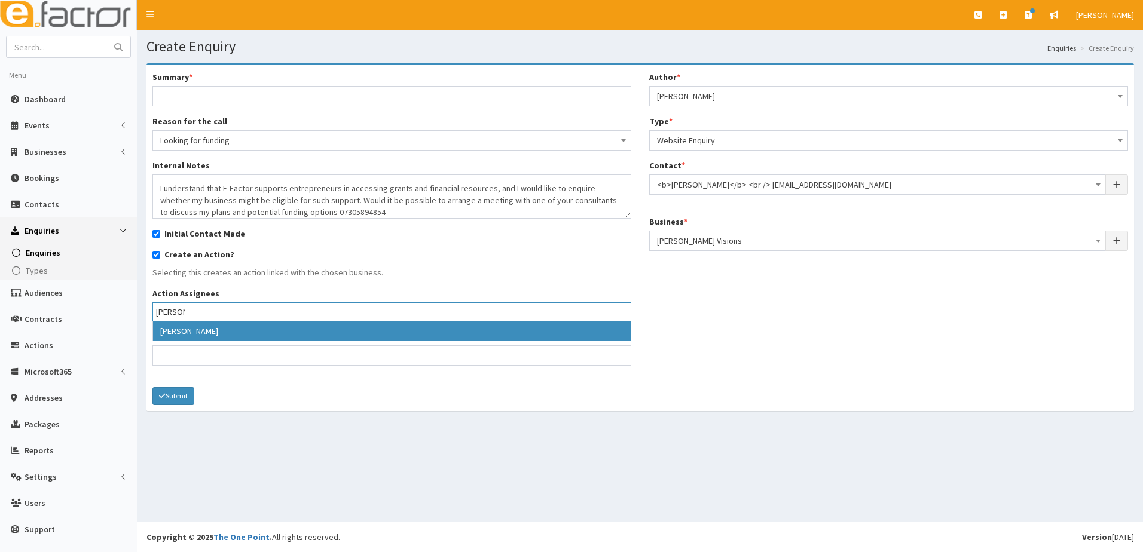
type input "Paul"
select select "29"
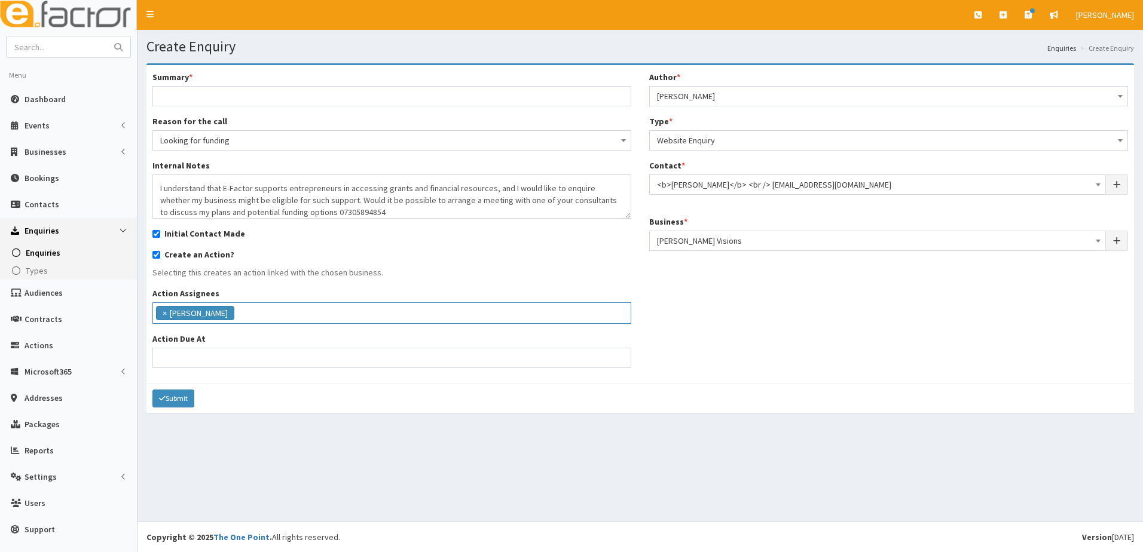
scroll to position [136, 0]
click at [250, 319] on ul "× Paul Slade" at bounding box center [391, 311] width 477 height 17
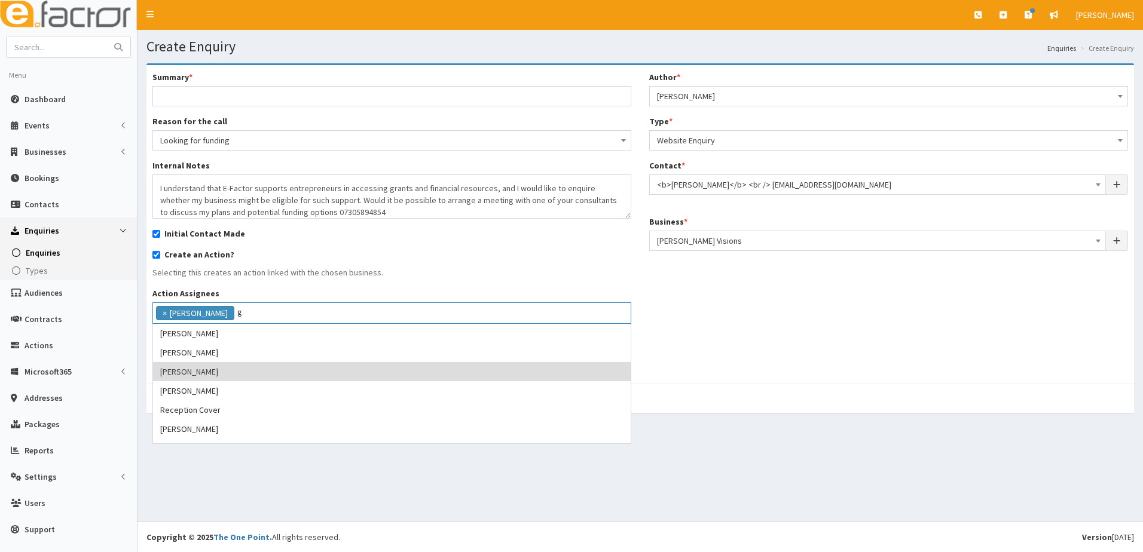
scroll to position [0, 0]
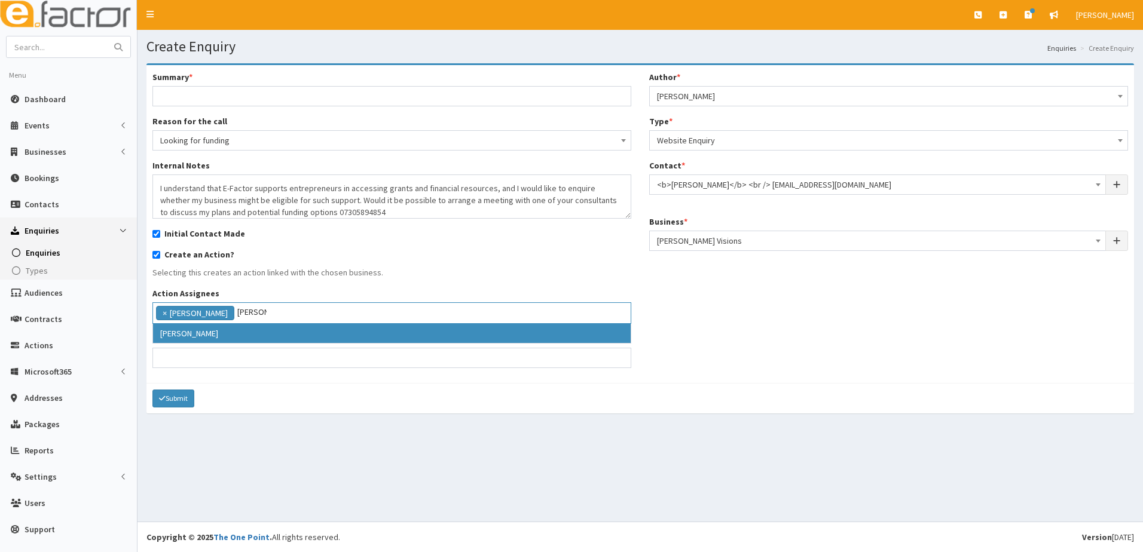
type input "gina"
select select "20"
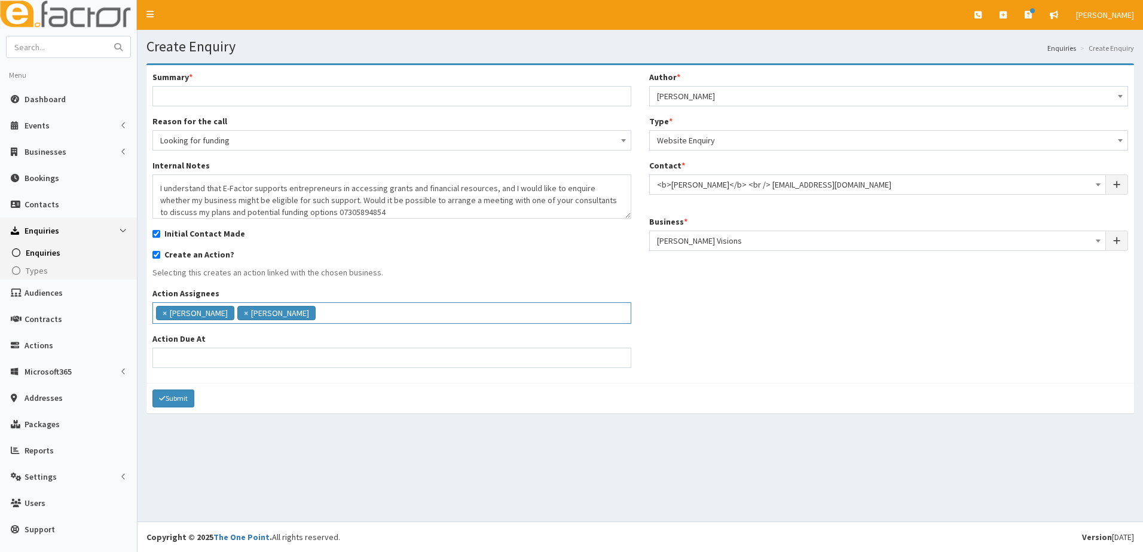
click at [321, 311] on input "search" at bounding box center [335, 312] width 32 height 12
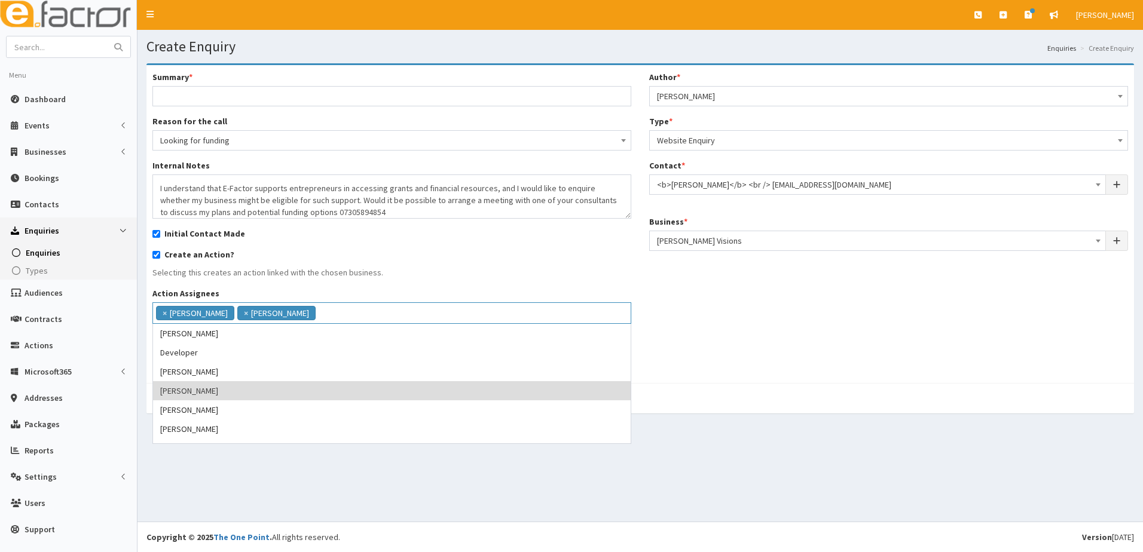
type input "v"
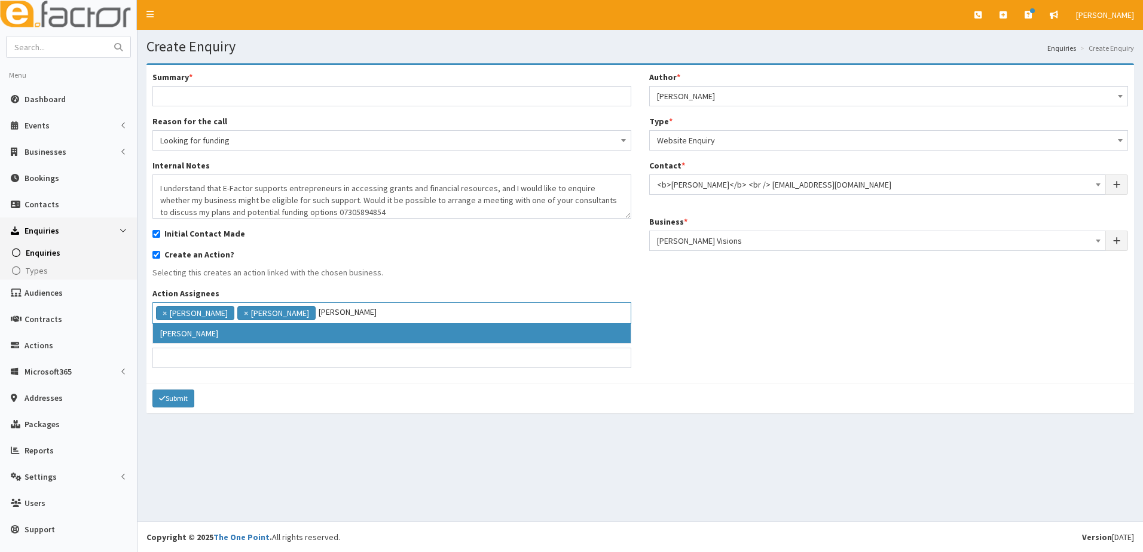
click at [319, 310] on input "catherine" at bounding box center [350, 312] width 63 height 12
type input "catherine"
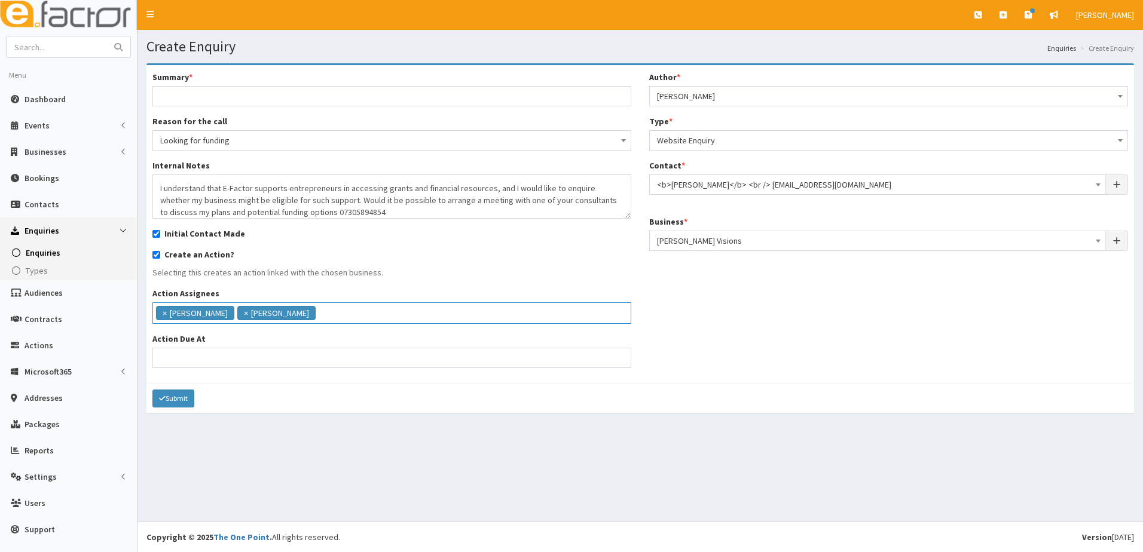
click at [323, 317] on input "search" at bounding box center [350, 312] width 63 height 12
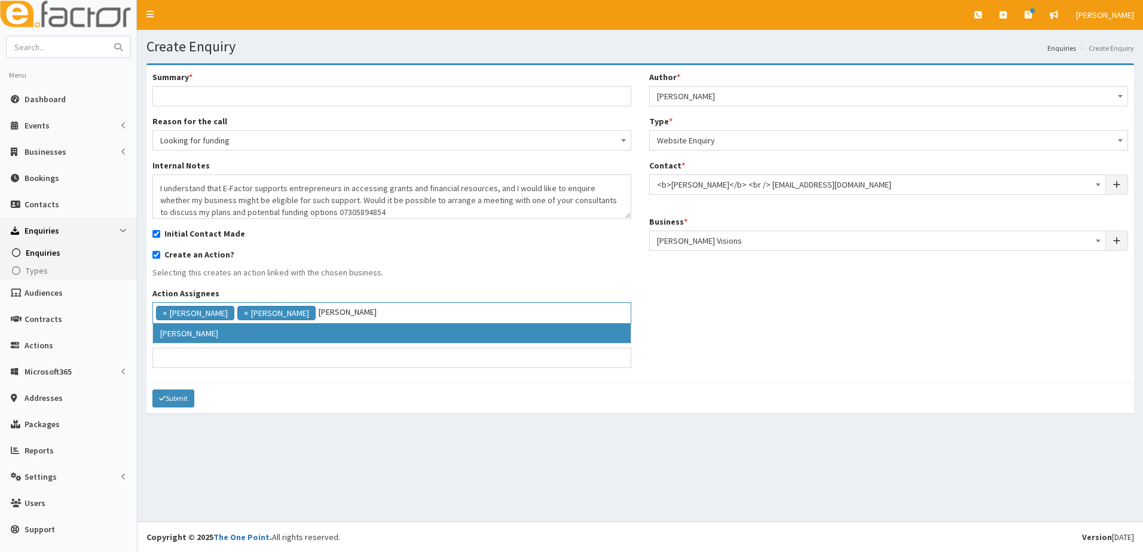
type input "catherine"
select select "10"
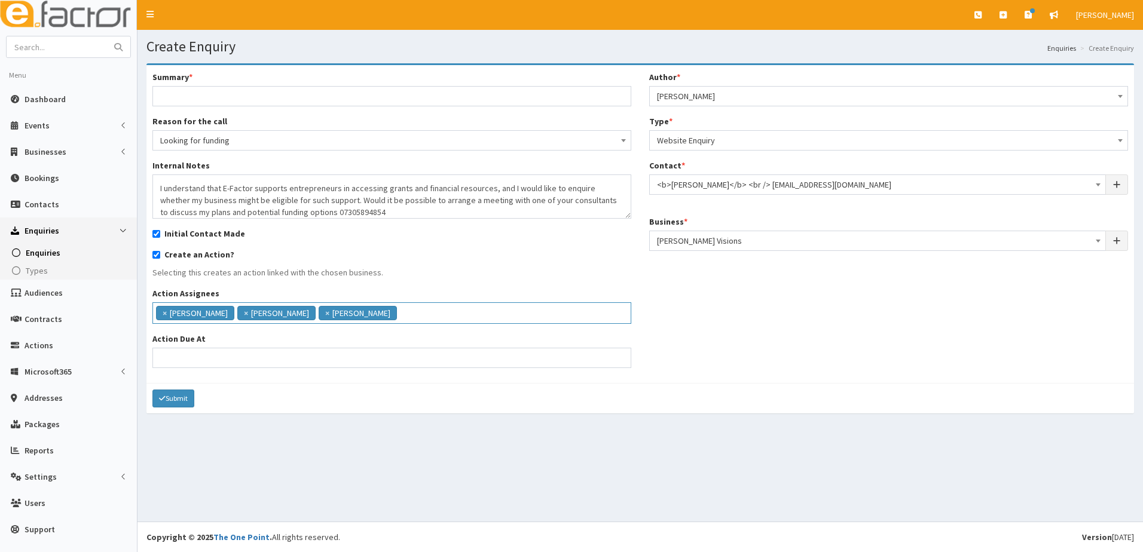
click at [400, 314] on input "search" at bounding box center [431, 312] width 63 height 12
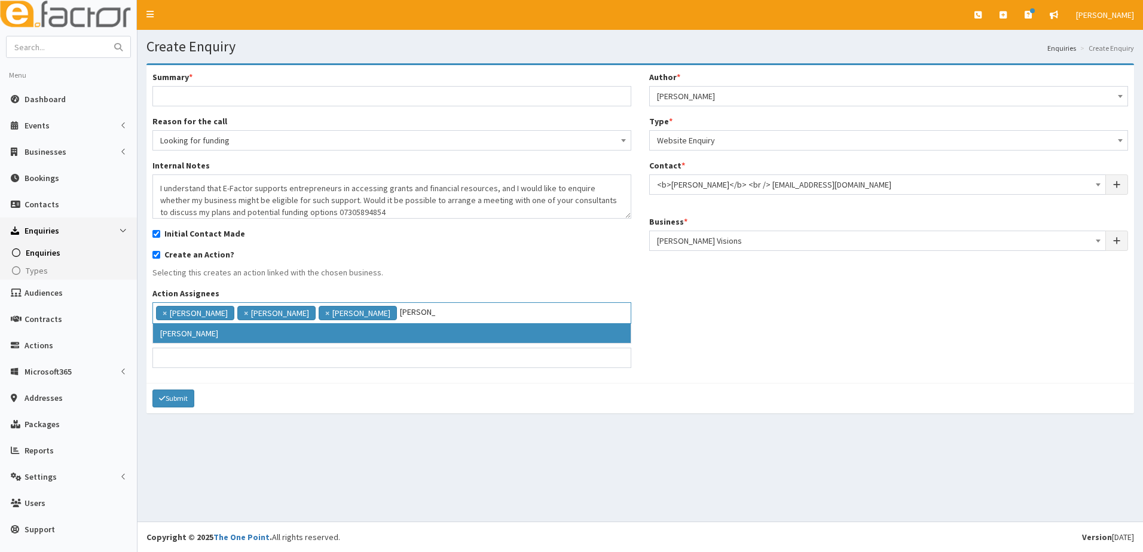
type input "julie"
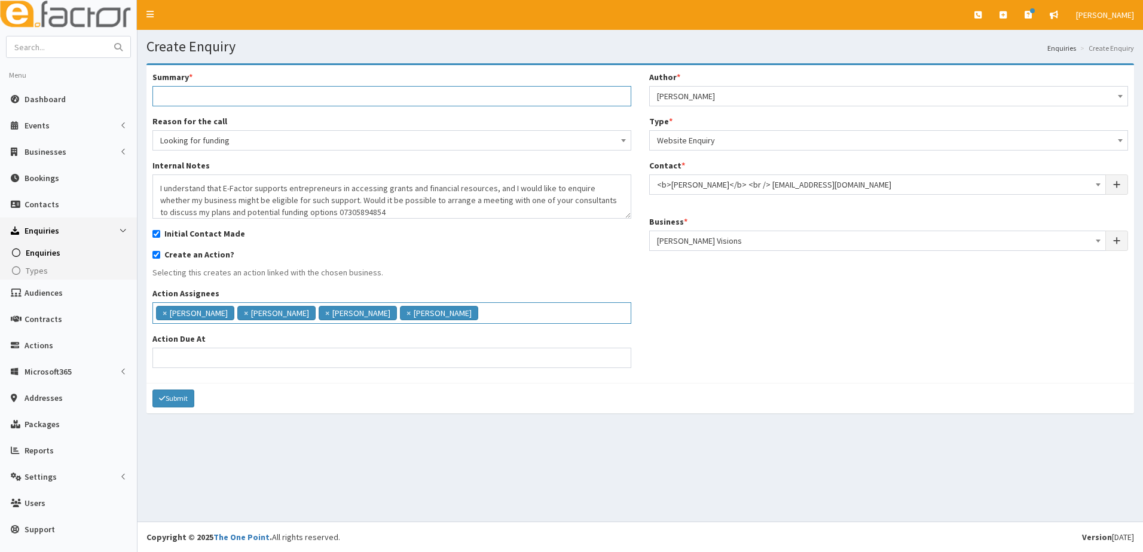
click at [185, 101] on input "Summary *" at bounding box center [391, 96] width 479 height 20
type input "looking for funding for start up has business plan"
click at [181, 354] on input "Action Due At" at bounding box center [391, 358] width 479 height 20
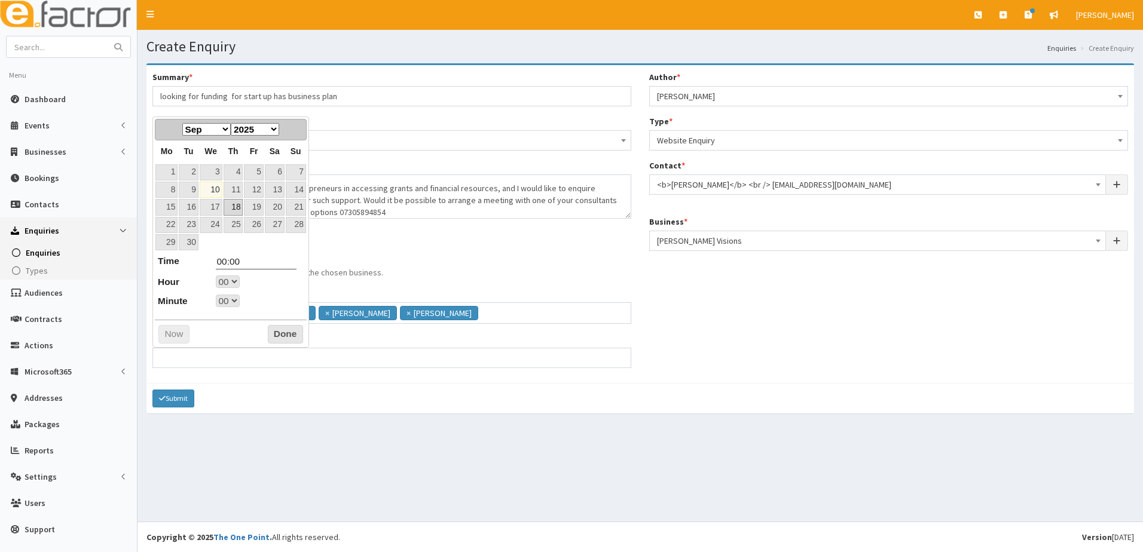
click at [237, 209] on link "18" at bounding box center [233, 207] width 20 height 16
click at [232, 278] on select "00 01 02 03 04 05 06 07 08 09 10 11 12 13 14 15 16 17 18 19 20 21 22 23" at bounding box center [228, 281] width 24 height 13
type input "18-09-2025 17:00"
type input "17:00"
select select "17"
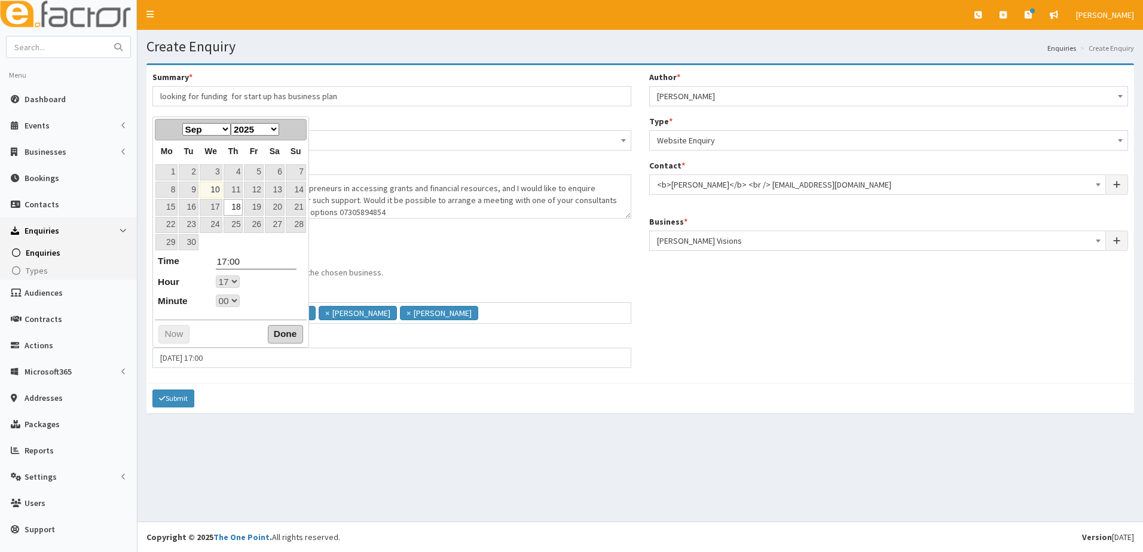
click at [277, 332] on button "Done" at bounding box center [285, 334] width 35 height 19
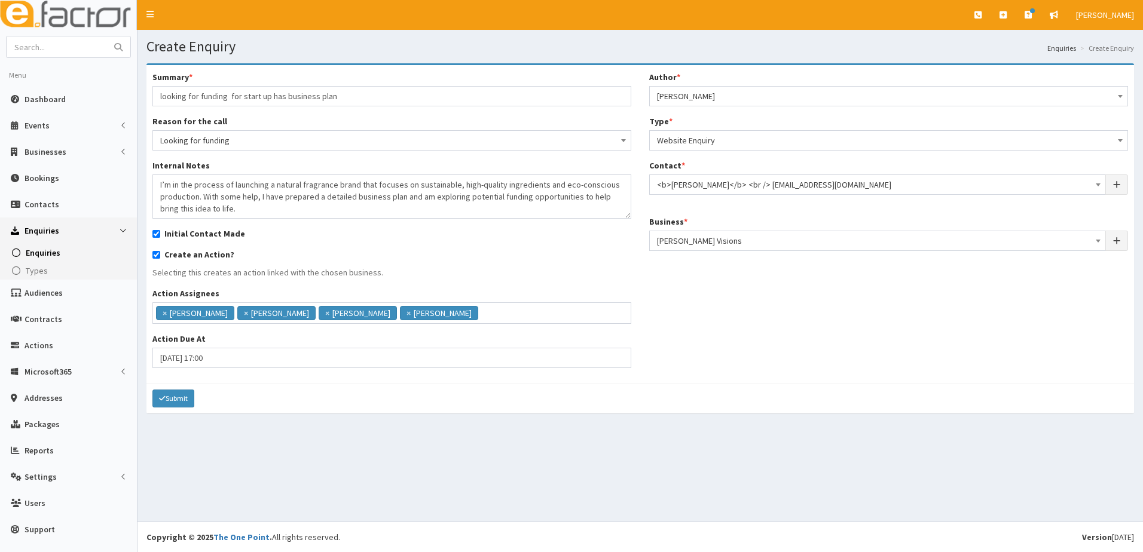
scroll to position [48, 0]
click at [173, 400] on button "Submit" at bounding box center [173, 399] width 42 height 18
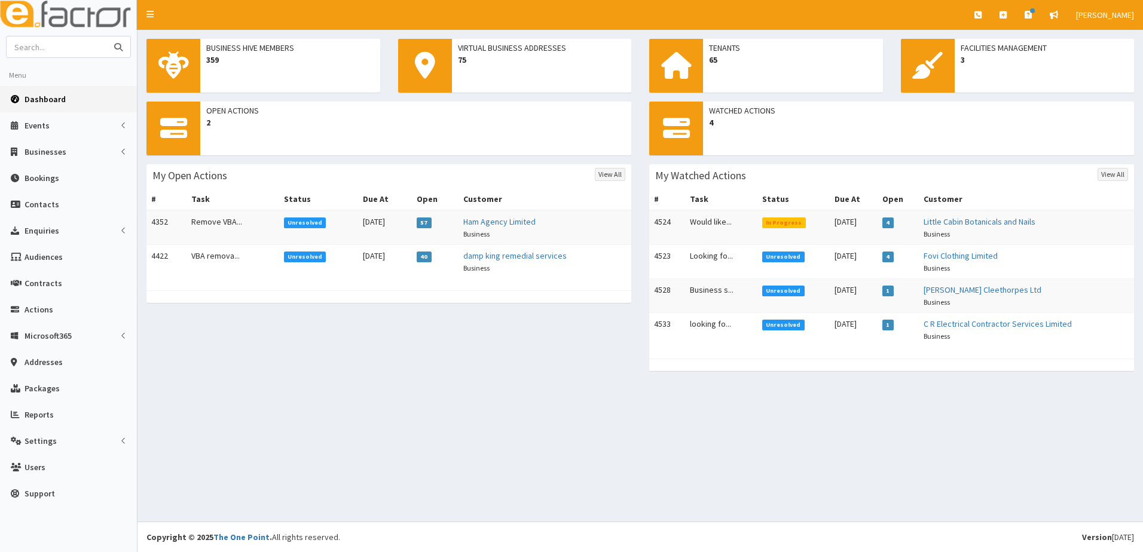
click at [38, 44] on input "text" at bounding box center [57, 46] width 100 height 21
type input "[PERSON_NAME]"
click at [106, 36] on button "submit" at bounding box center [118, 46] width 24 height 21
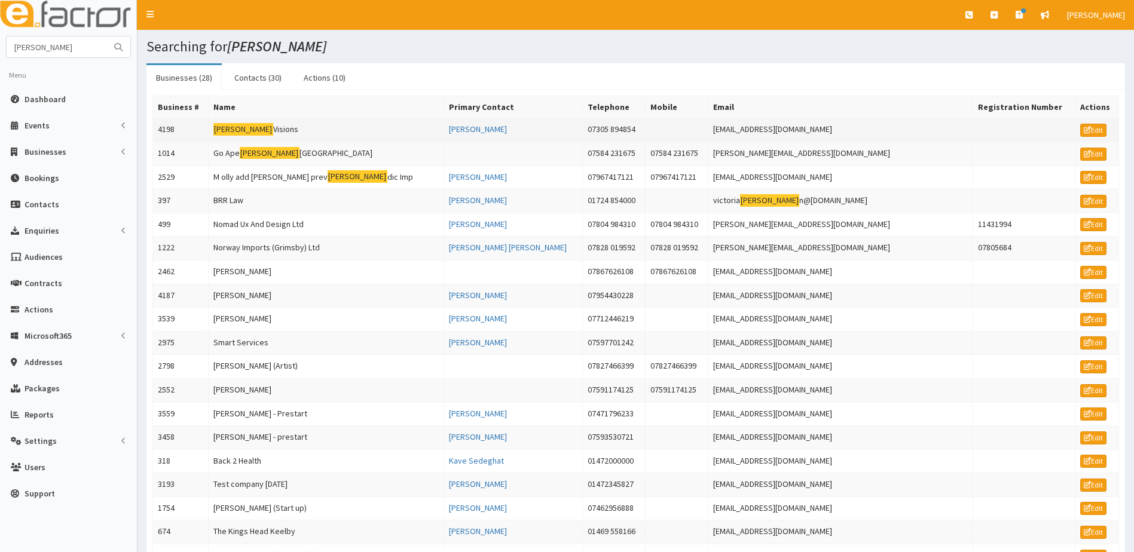
click at [172, 131] on td "4198" at bounding box center [181, 130] width 56 height 24
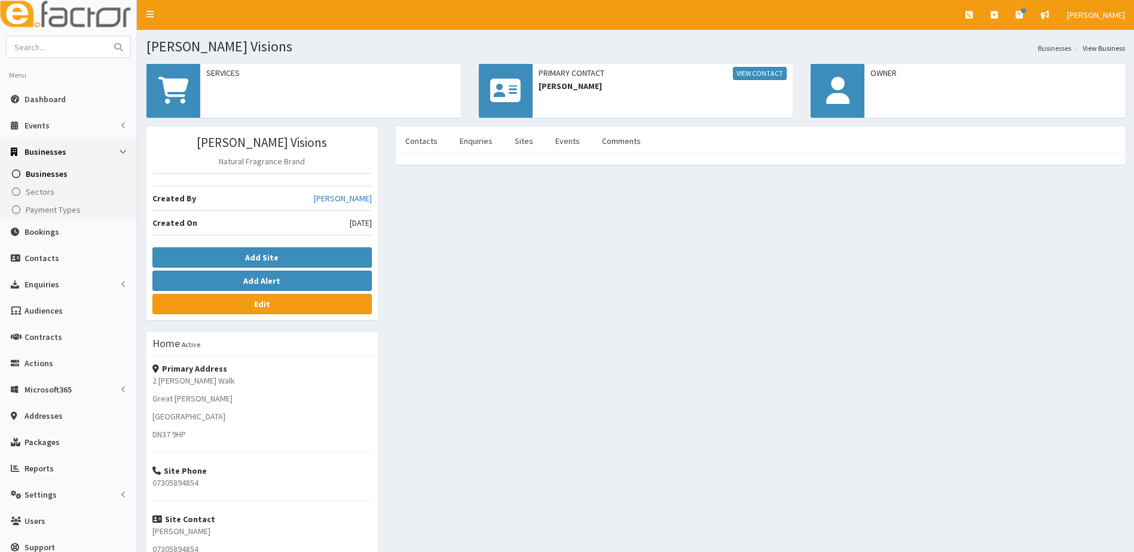
click at [269, 316] on div "Norma Visions Natural Fragrance Brand Created By Hazel Wilson Created On 10th S…" at bounding box center [261, 224] width 231 height 194
click at [267, 302] on b "Edit" at bounding box center [262, 304] width 16 height 11
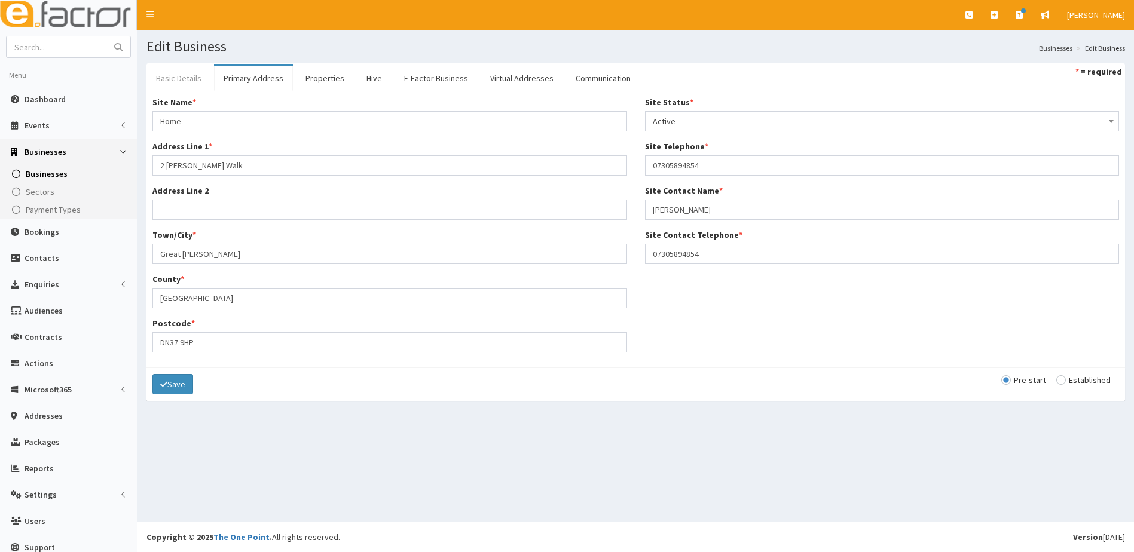
click at [173, 74] on link "Basic Details" at bounding box center [178, 78] width 65 height 25
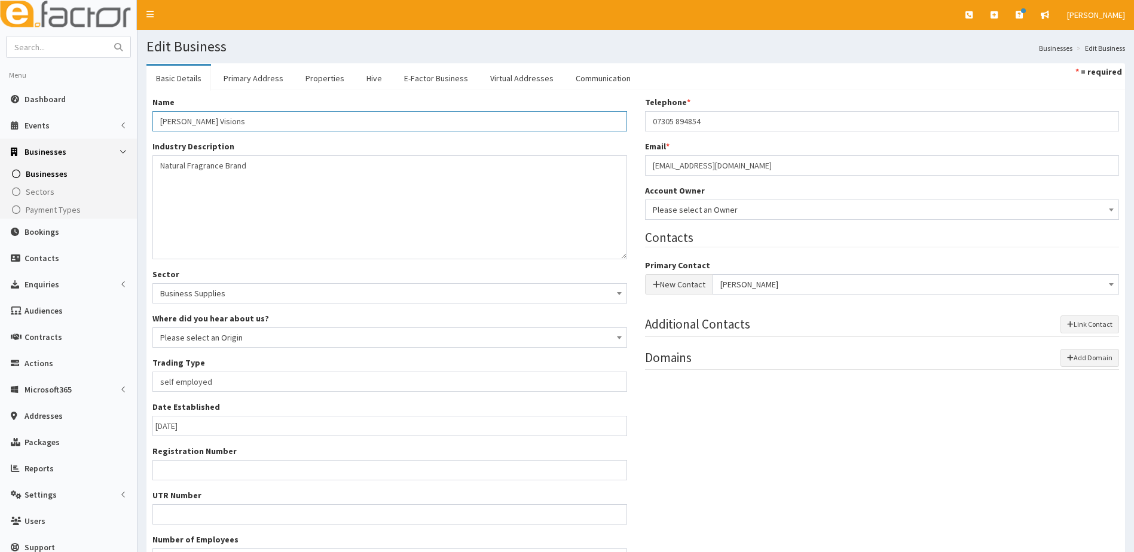
click at [174, 118] on input "[PERSON_NAME] Visions" at bounding box center [389, 121] width 474 height 20
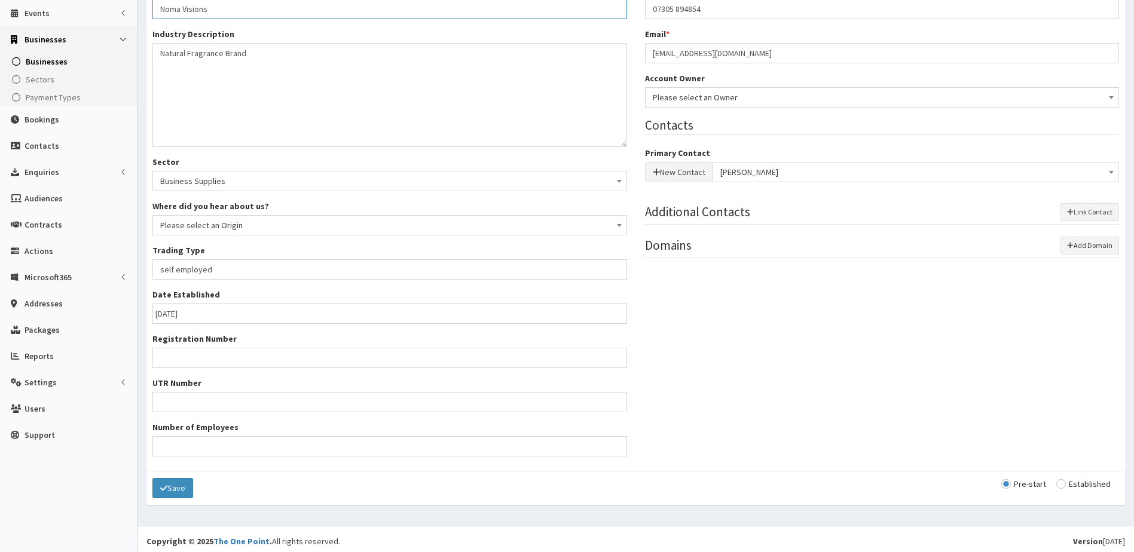
scroll to position [117, 0]
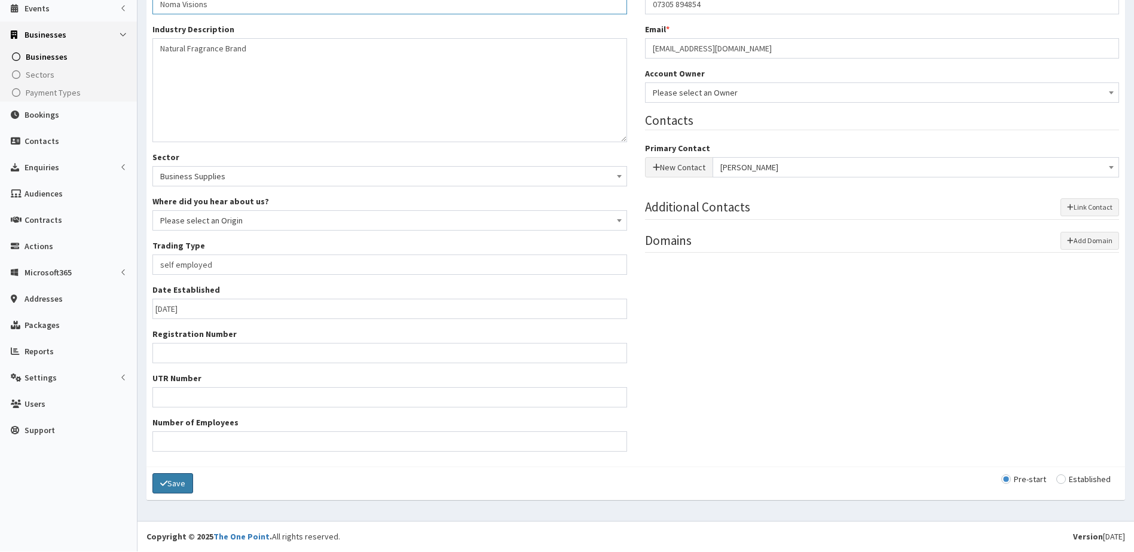
type input "Noma Visions"
click at [180, 478] on button "Save" at bounding box center [172, 483] width 41 height 20
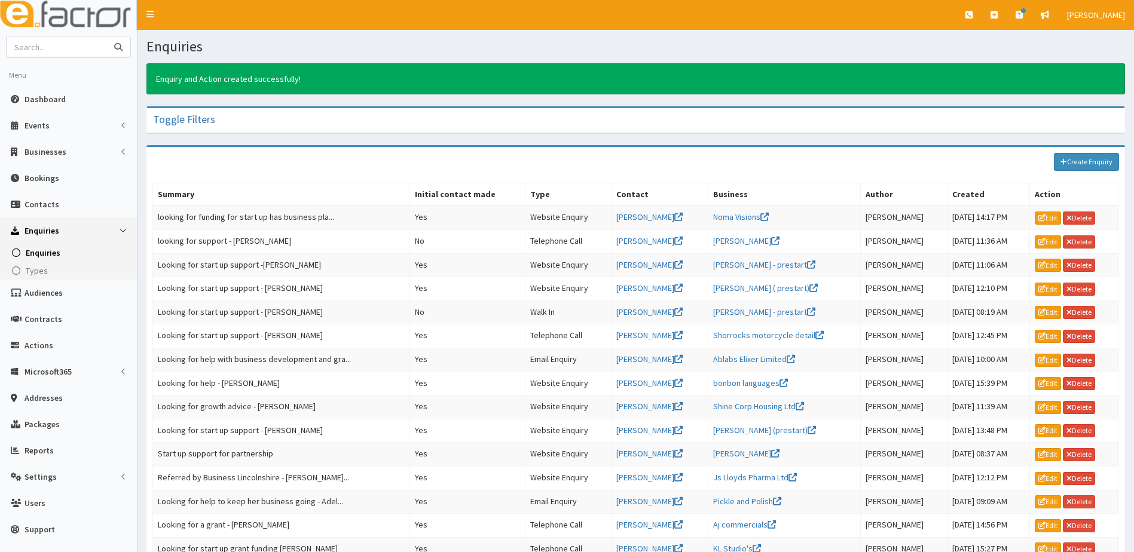
click at [71, 40] on input "text" at bounding box center [57, 46] width 100 height 21
